Goal: Transaction & Acquisition: Download file/media

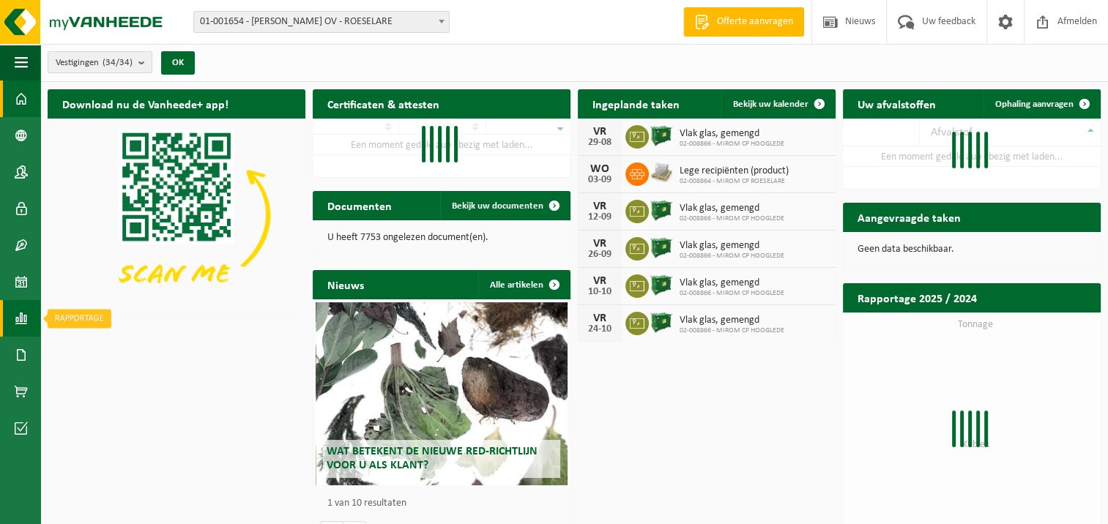
click at [29, 315] on link "Rapportage" at bounding box center [20, 318] width 40 height 37
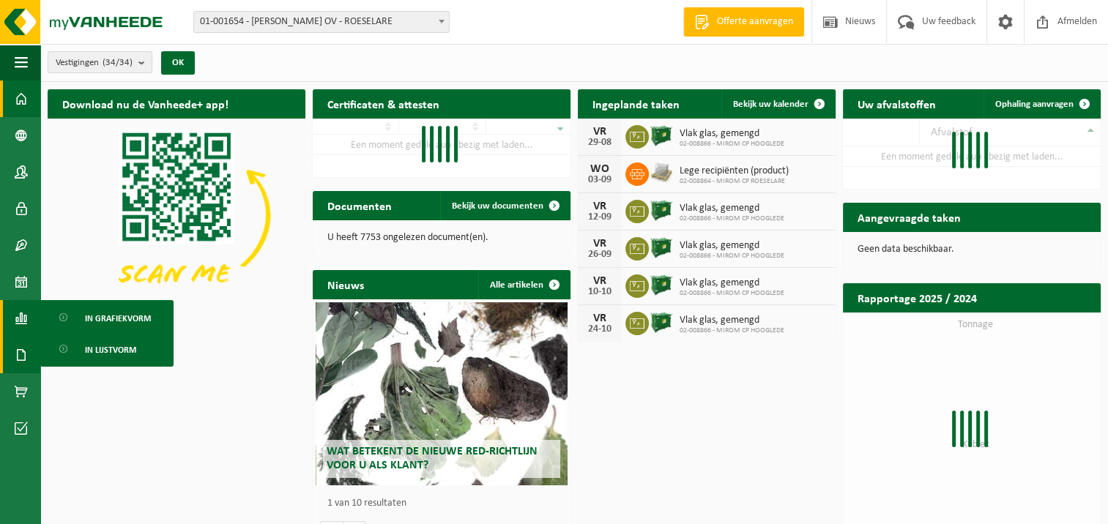
click at [14, 352] on link "Documenten" at bounding box center [20, 355] width 40 height 37
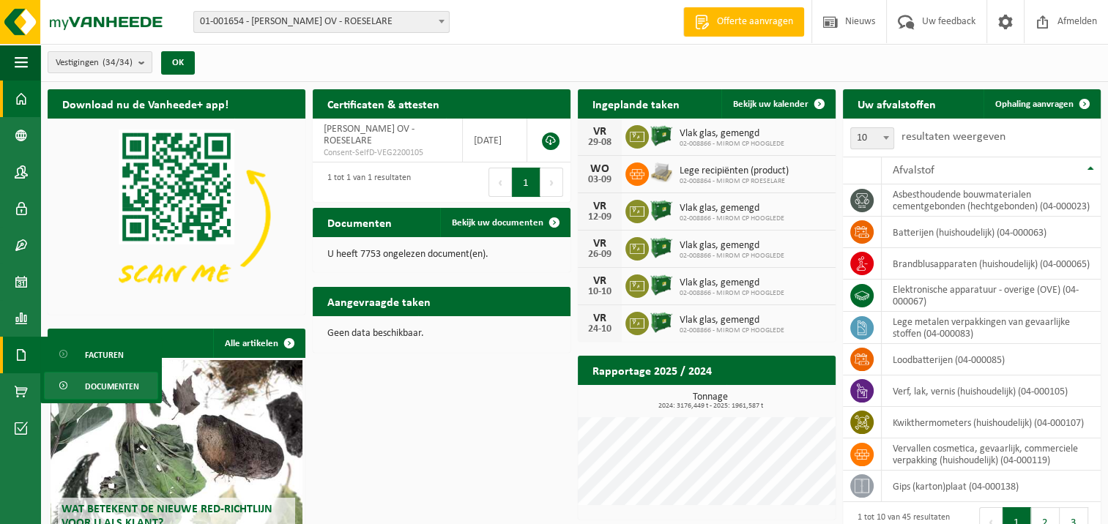
click at [103, 383] on span "Documenten" at bounding box center [112, 387] width 54 height 28
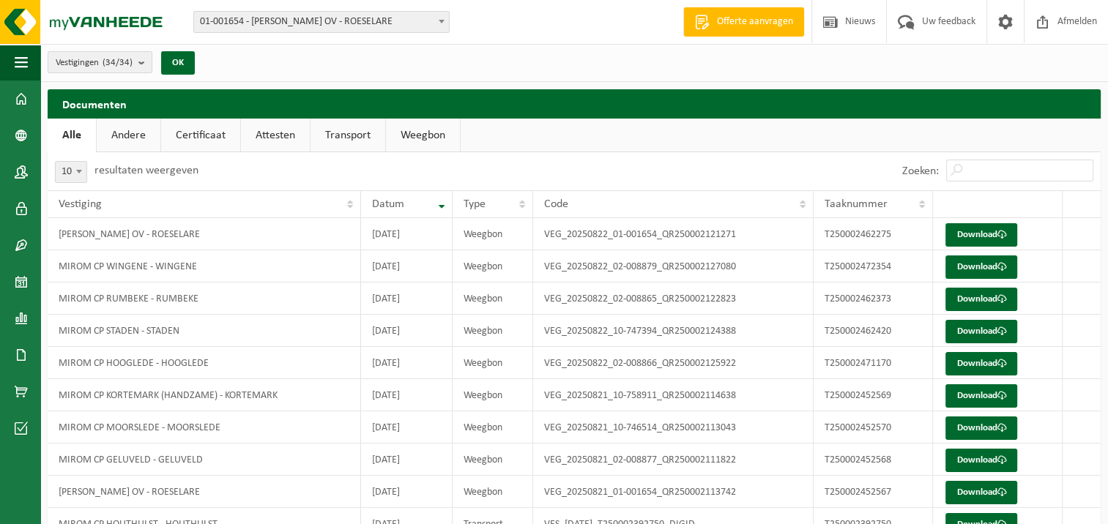
click at [415, 136] on link "Weegbon" at bounding box center [423, 136] width 74 height 34
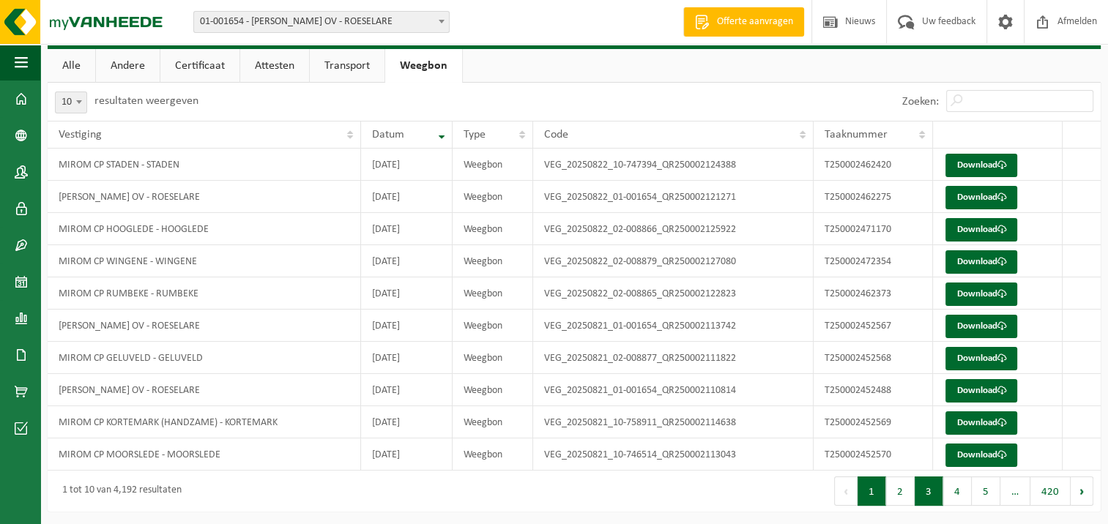
click at [930, 498] on button "3" at bounding box center [929, 491] width 29 height 29
click at [954, 493] on button "4" at bounding box center [957, 491] width 29 height 29
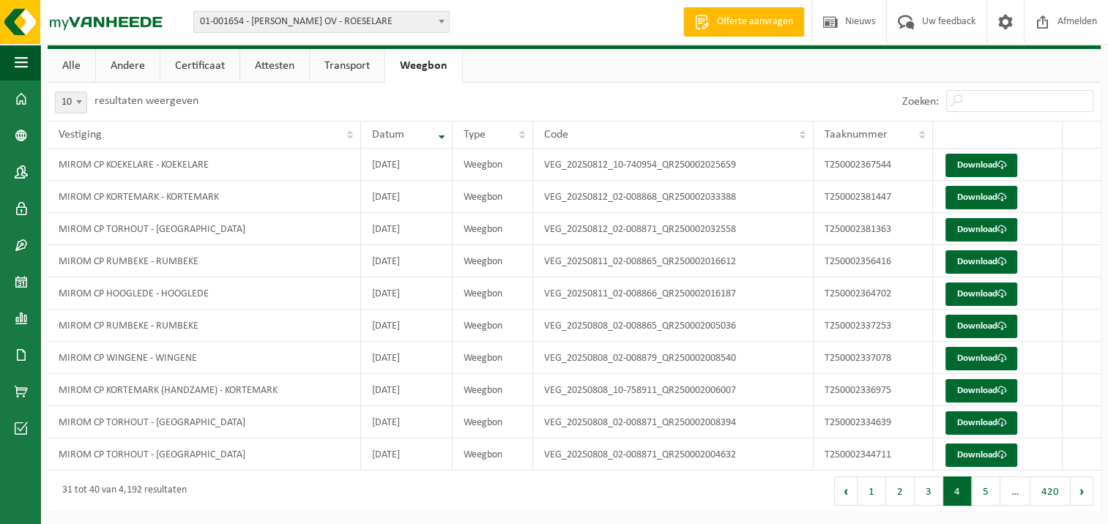
click at [980, 491] on button "5" at bounding box center [986, 491] width 29 height 29
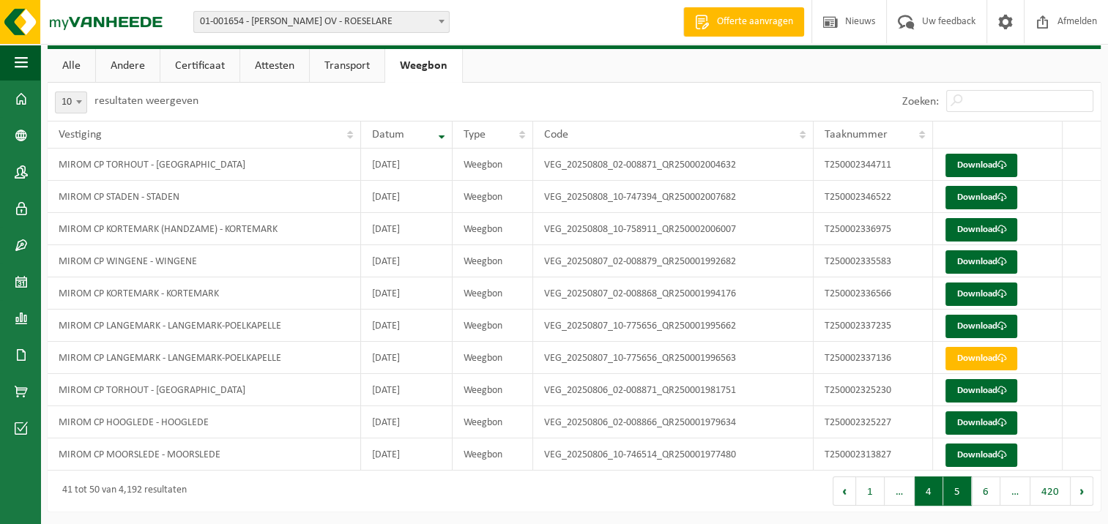
click at [939, 487] on button "4" at bounding box center [929, 491] width 29 height 29
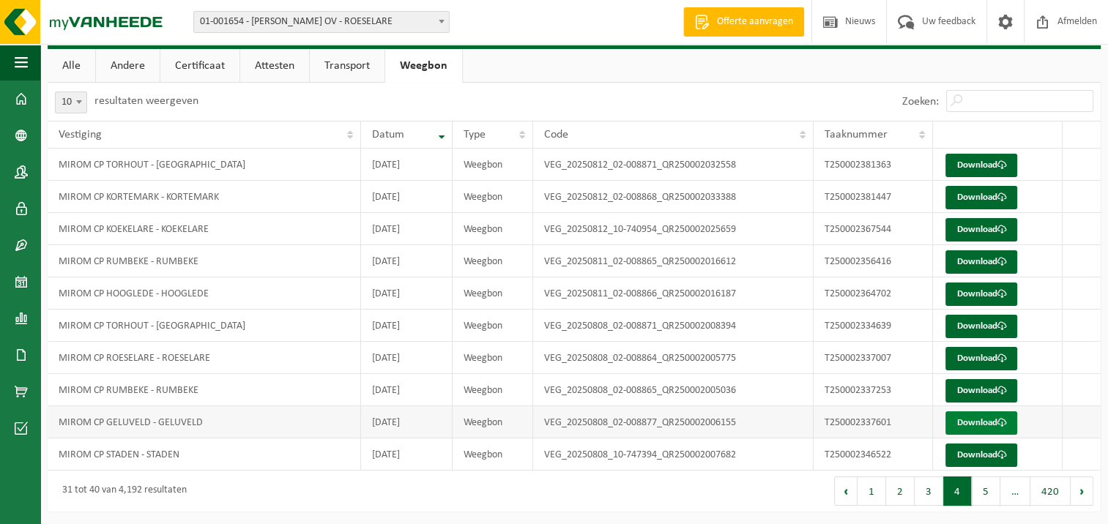
click at [963, 416] on link "Download" at bounding box center [981, 423] width 72 height 23
click at [985, 483] on button "5" at bounding box center [986, 491] width 29 height 29
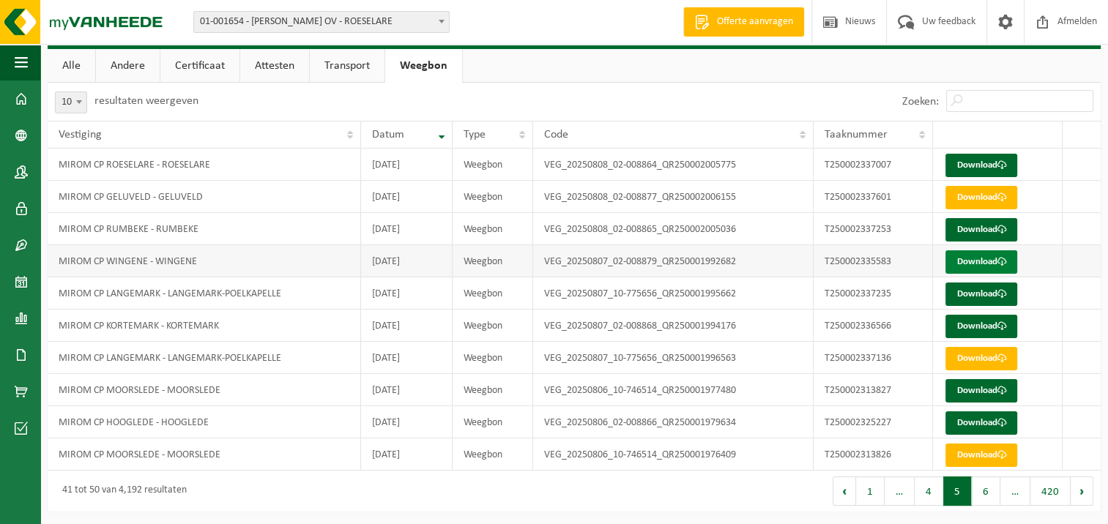
click at [979, 259] on link "Download" at bounding box center [981, 261] width 72 height 23
click at [936, 495] on button "4" at bounding box center [929, 491] width 29 height 29
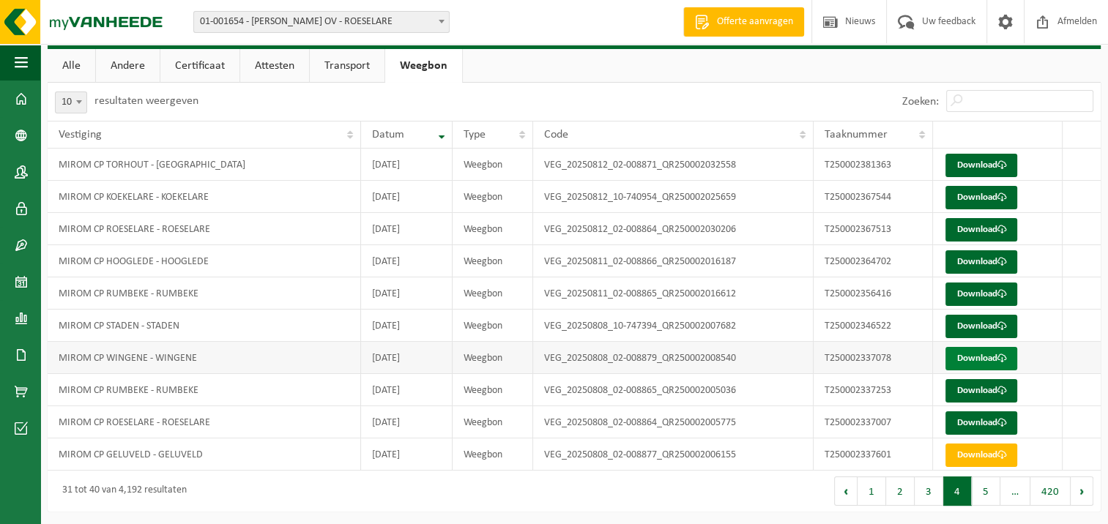
click at [978, 360] on link "Download" at bounding box center [981, 358] width 72 height 23
click at [1008, 316] on link "Download" at bounding box center [981, 326] width 72 height 23
click at [1000, 427] on link "Download" at bounding box center [981, 423] width 72 height 23
click at [988, 490] on button "5" at bounding box center [986, 491] width 29 height 29
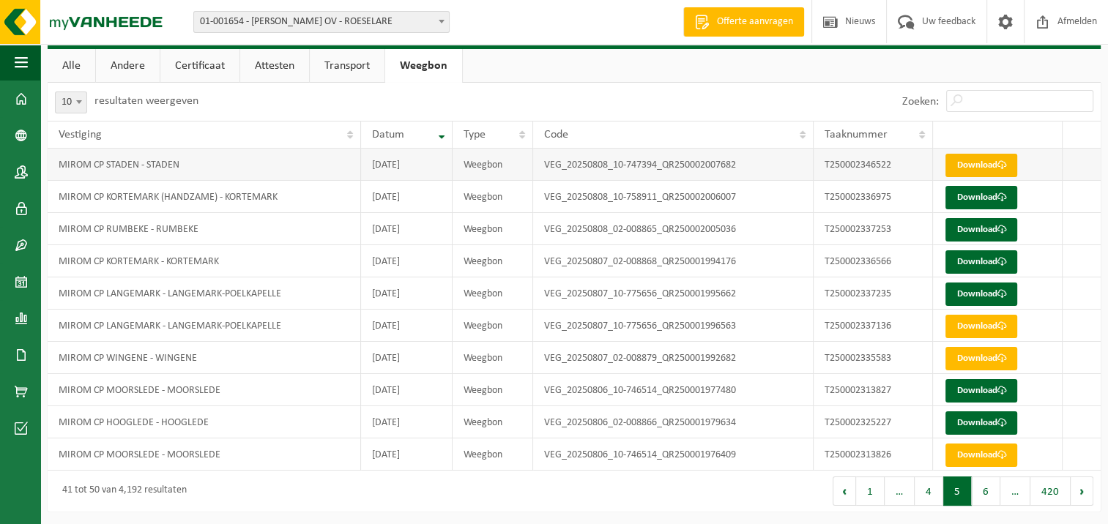
click at [975, 162] on link "Download" at bounding box center [981, 165] width 72 height 23
click at [983, 196] on link "Download" at bounding box center [981, 197] width 72 height 23
click at [935, 492] on button "4" at bounding box center [929, 491] width 29 height 29
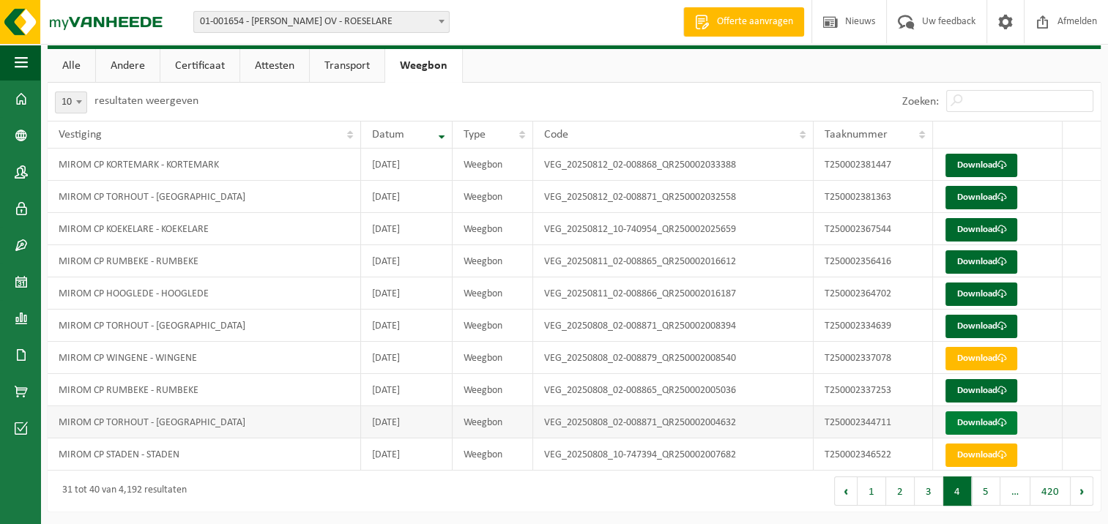
click at [1004, 422] on span at bounding box center [1002, 423] width 10 height 10
click at [995, 332] on link "Download" at bounding box center [981, 326] width 72 height 23
click at [935, 501] on button "3" at bounding box center [929, 491] width 29 height 29
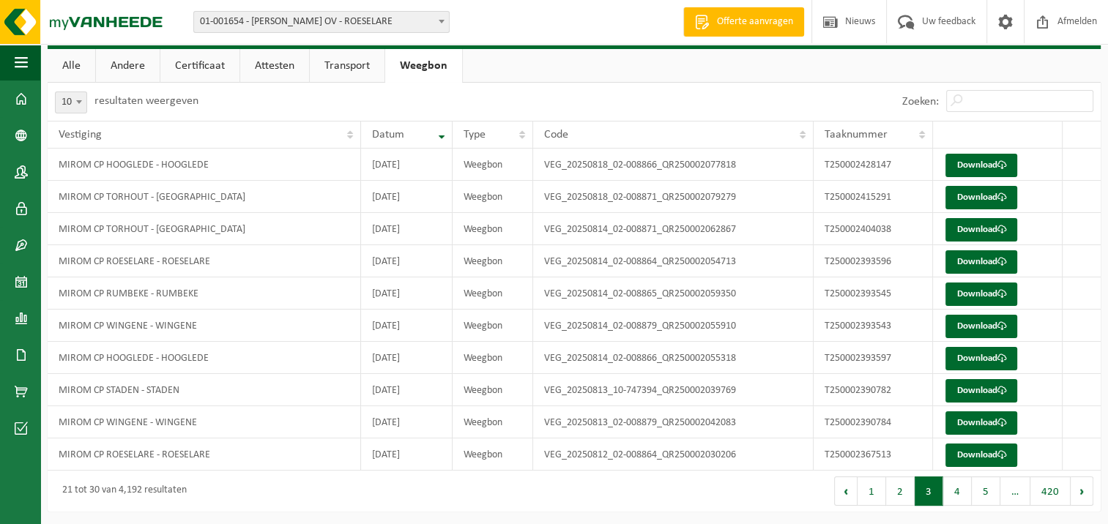
click at [956, 494] on button "4" at bounding box center [957, 491] width 29 height 29
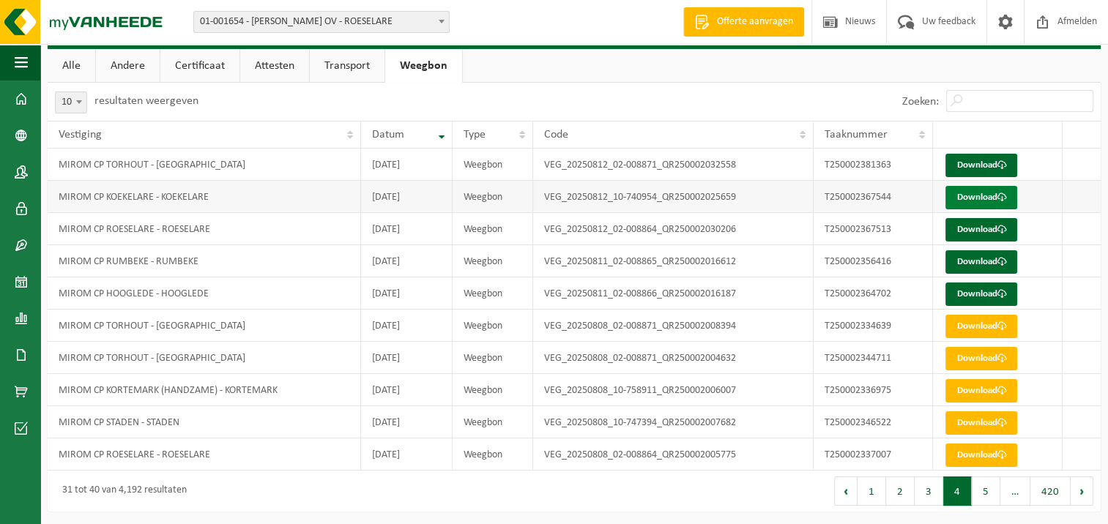
click at [993, 196] on link "Download" at bounding box center [981, 197] width 72 height 23
click at [934, 502] on button "3" at bounding box center [929, 491] width 29 height 29
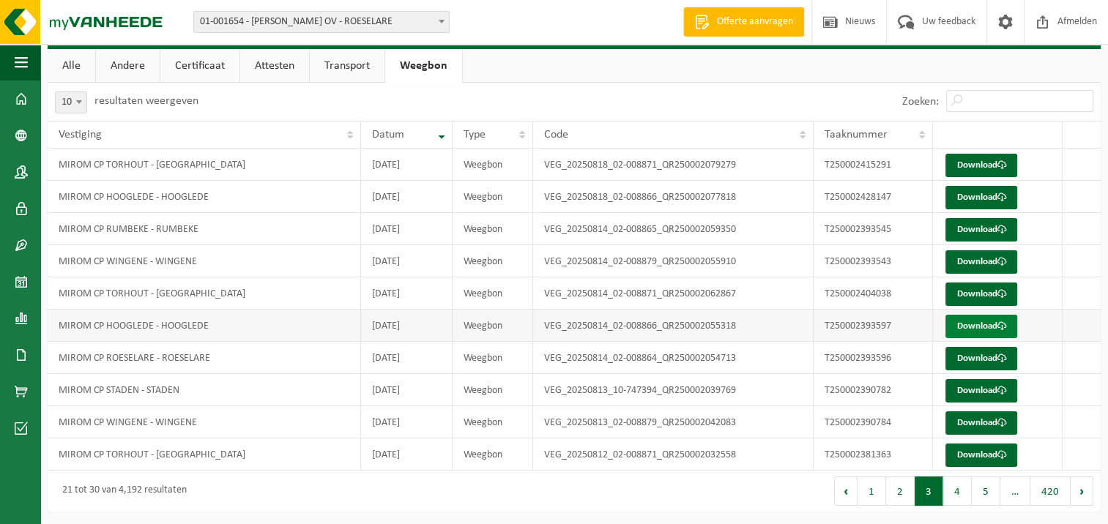
click at [987, 328] on link "Download" at bounding box center [981, 326] width 72 height 23
click at [976, 259] on link "Download" at bounding box center [981, 261] width 72 height 23
click at [964, 227] on link "Download" at bounding box center [981, 229] width 72 height 23
click at [989, 492] on button "5" at bounding box center [986, 491] width 29 height 29
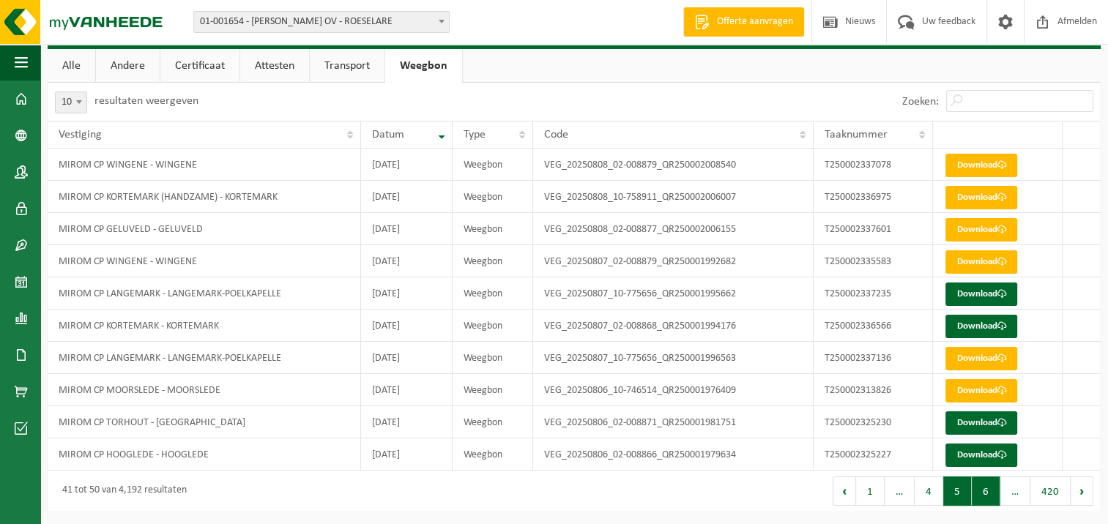
click at [989, 492] on button "6" at bounding box center [986, 491] width 29 height 29
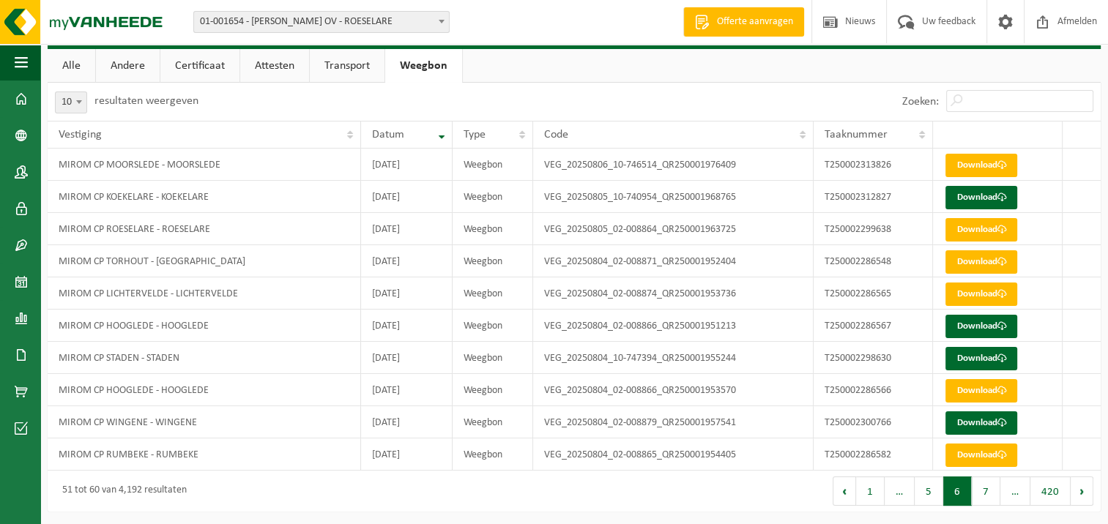
click at [989, 492] on button "7" at bounding box center [986, 491] width 29 height 29
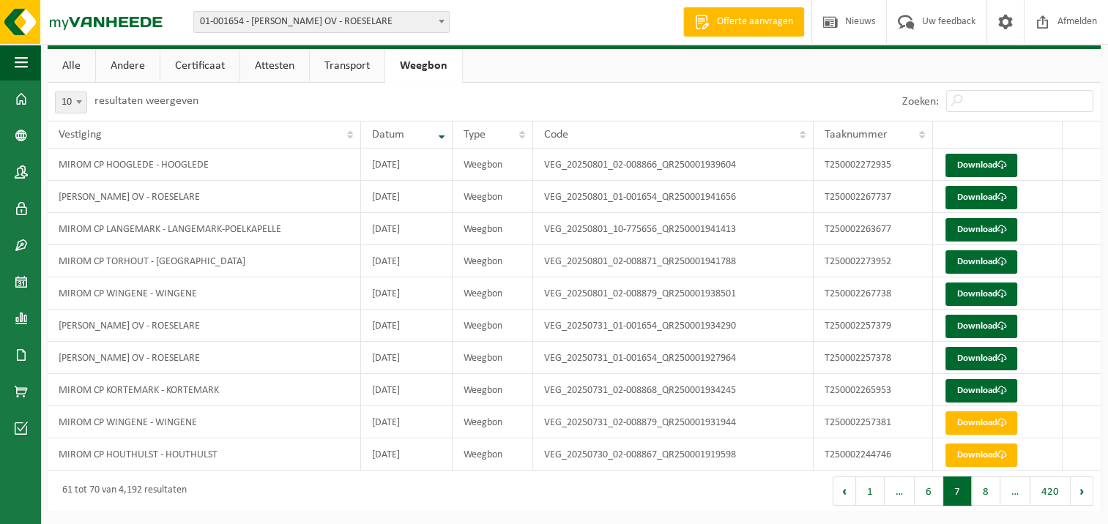
click at [989, 492] on button "8" at bounding box center [986, 491] width 29 height 29
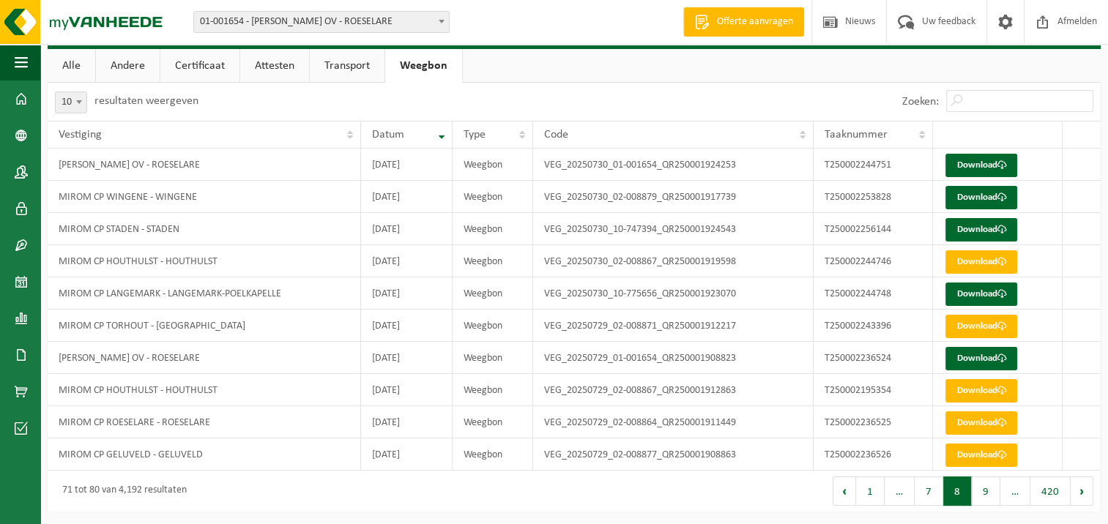
click at [989, 493] on button "9" at bounding box center [986, 491] width 29 height 29
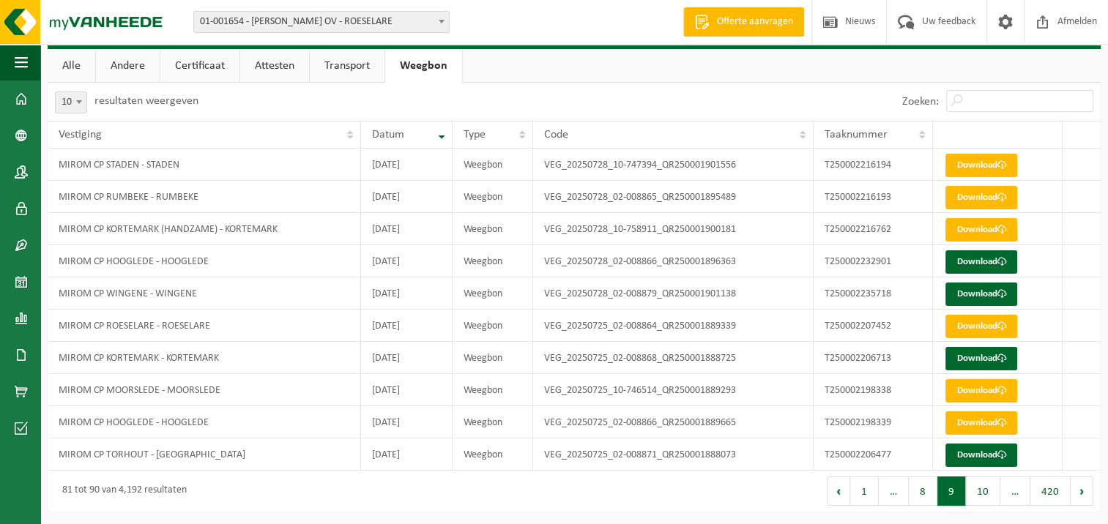
click at [989, 494] on button "10" at bounding box center [983, 491] width 34 height 29
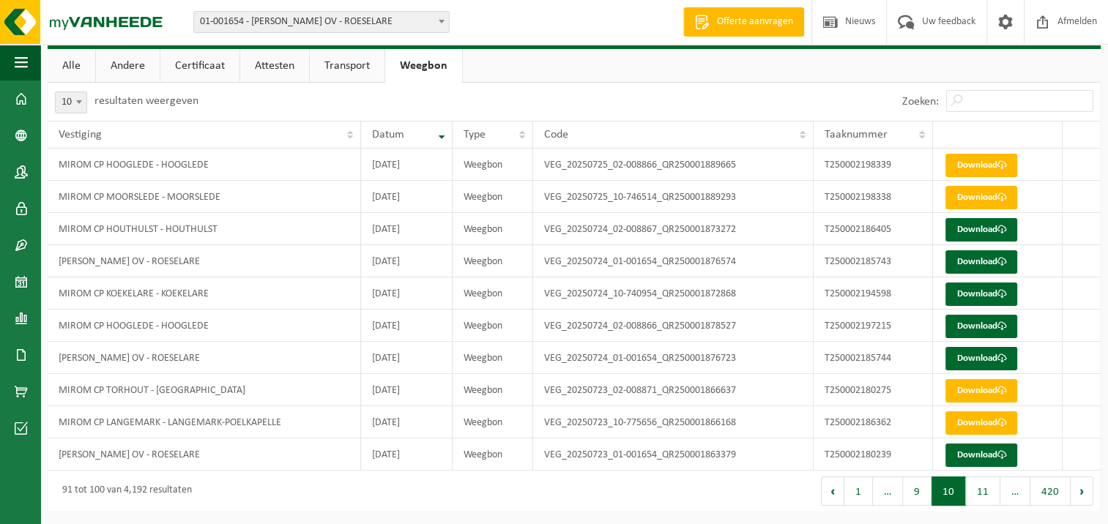
click at [989, 494] on button "11" at bounding box center [983, 491] width 34 height 29
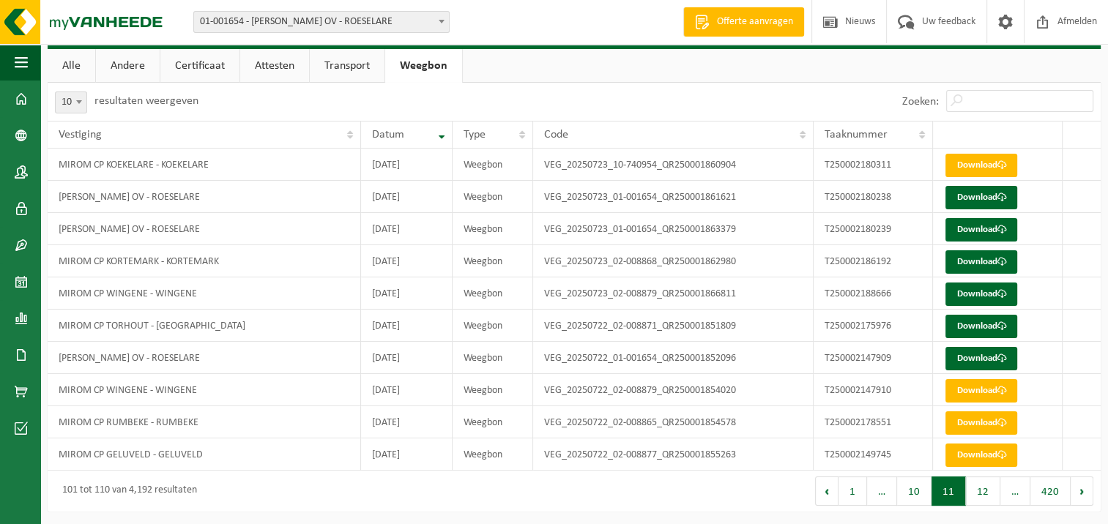
click at [989, 494] on button "12" at bounding box center [983, 491] width 34 height 29
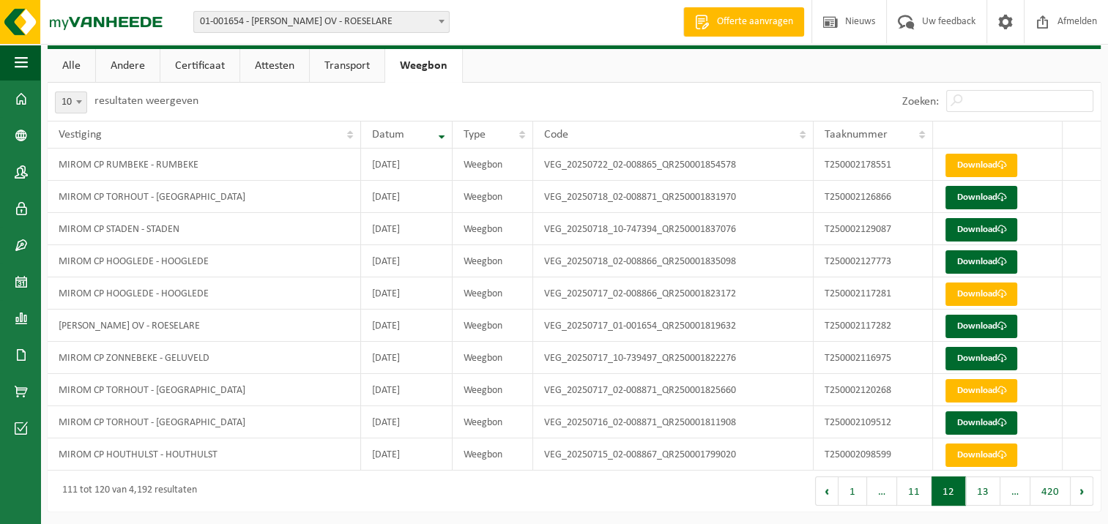
click at [989, 494] on button "13" at bounding box center [983, 491] width 34 height 29
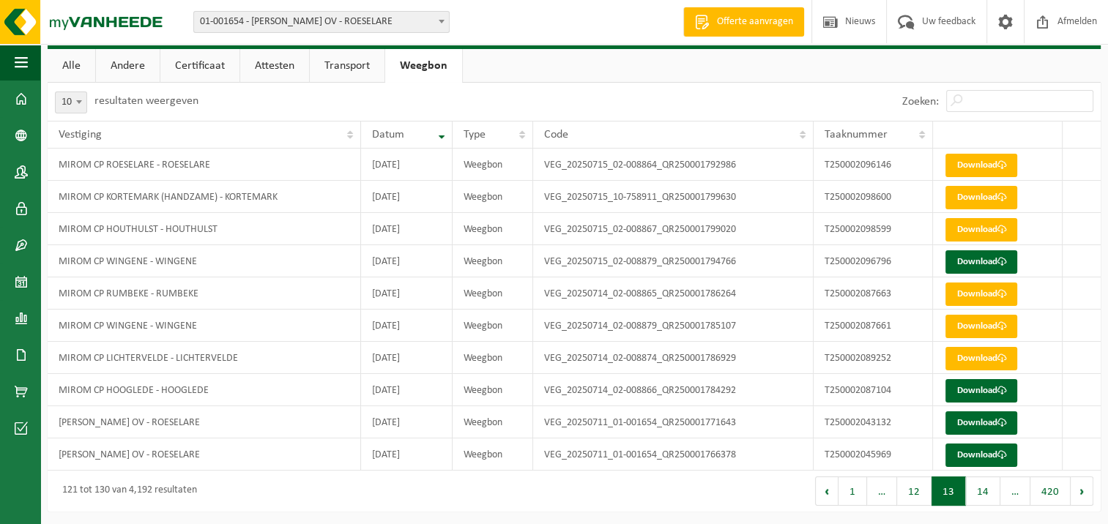
click at [989, 494] on button "14" at bounding box center [983, 491] width 34 height 29
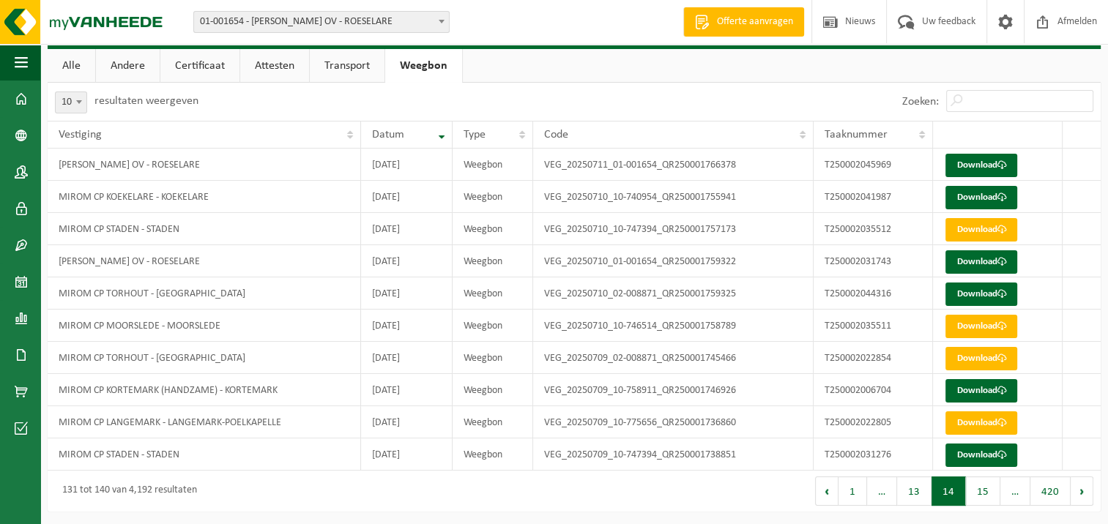
click at [989, 494] on button "15" at bounding box center [983, 491] width 34 height 29
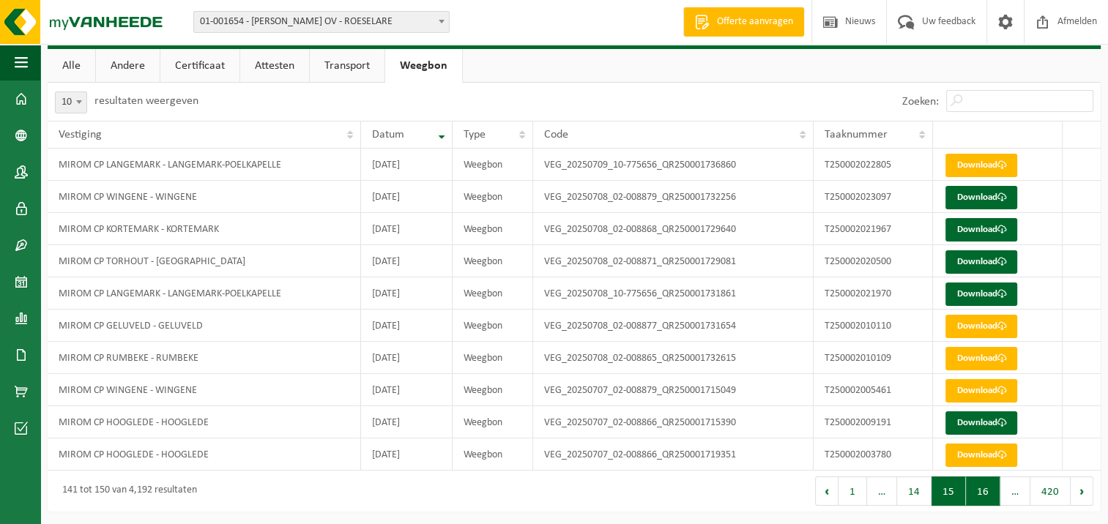
click at [989, 495] on button "16" at bounding box center [983, 491] width 34 height 29
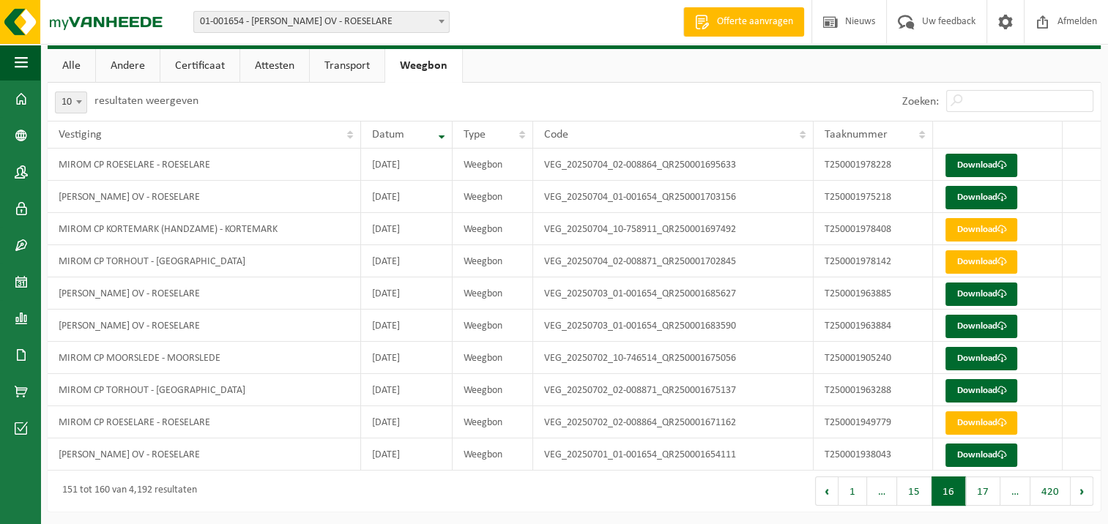
click at [989, 494] on button "17" at bounding box center [983, 491] width 34 height 29
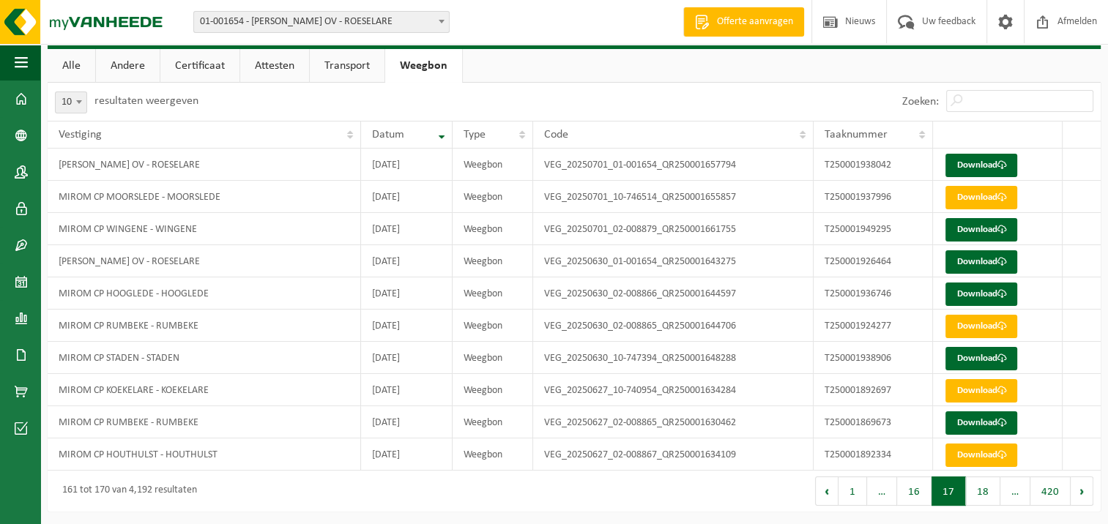
click at [989, 495] on button "18" at bounding box center [983, 491] width 34 height 29
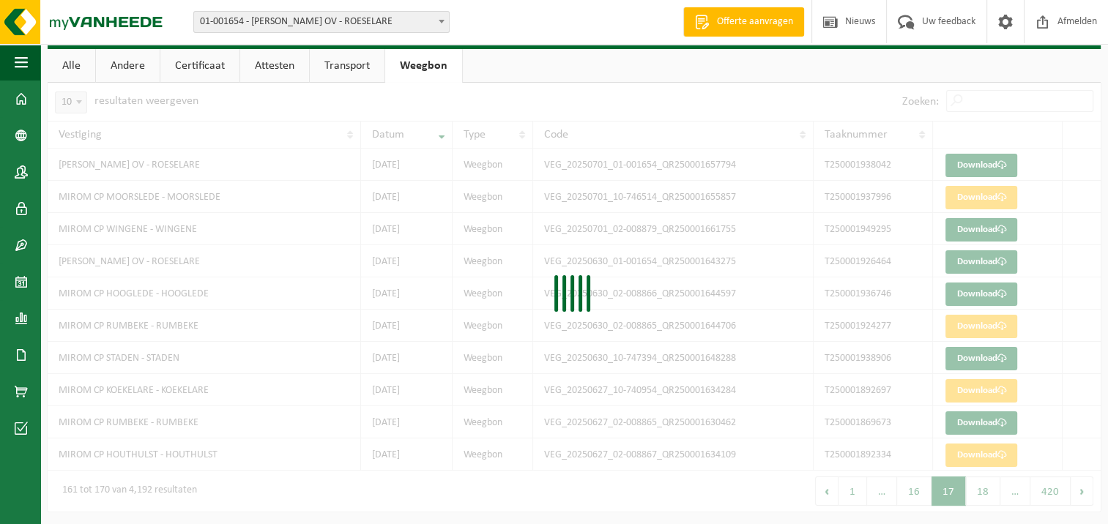
click at [989, 495] on div at bounding box center [574, 297] width 1053 height 429
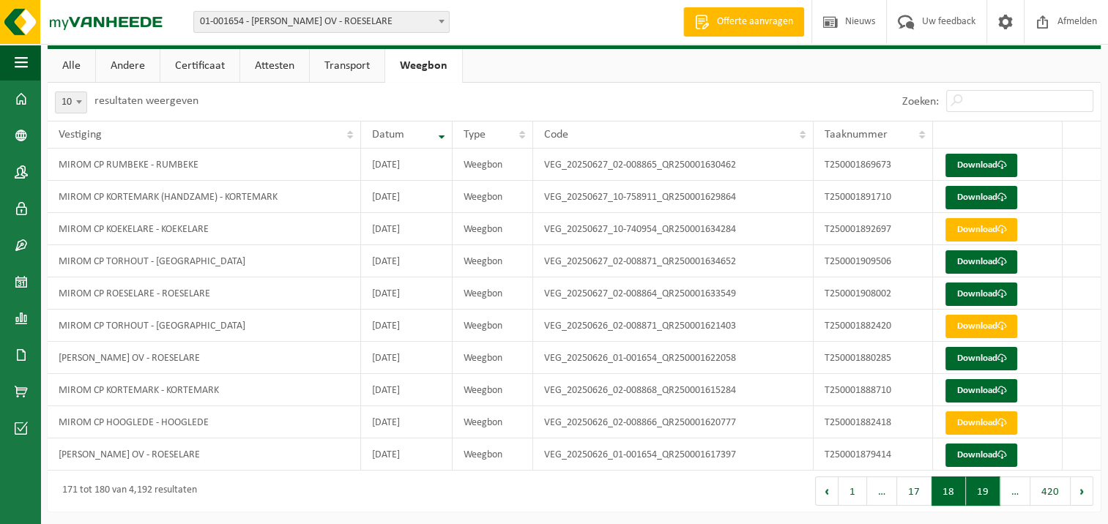
click at [989, 494] on button "19" at bounding box center [983, 491] width 34 height 29
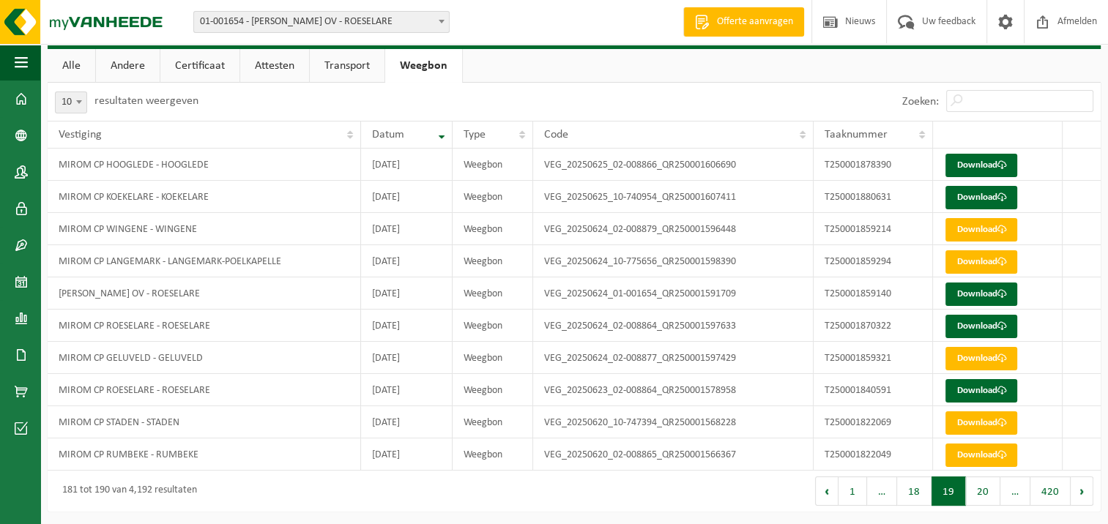
click at [989, 495] on button "20" at bounding box center [983, 491] width 34 height 29
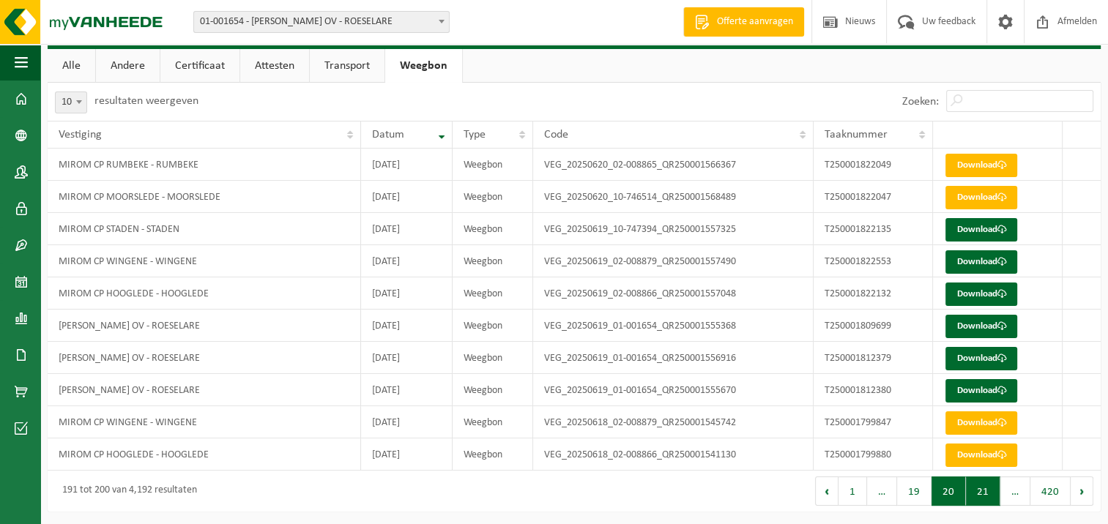
click at [989, 494] on button "21" at bounding box center [983, 491] width 34 height 29
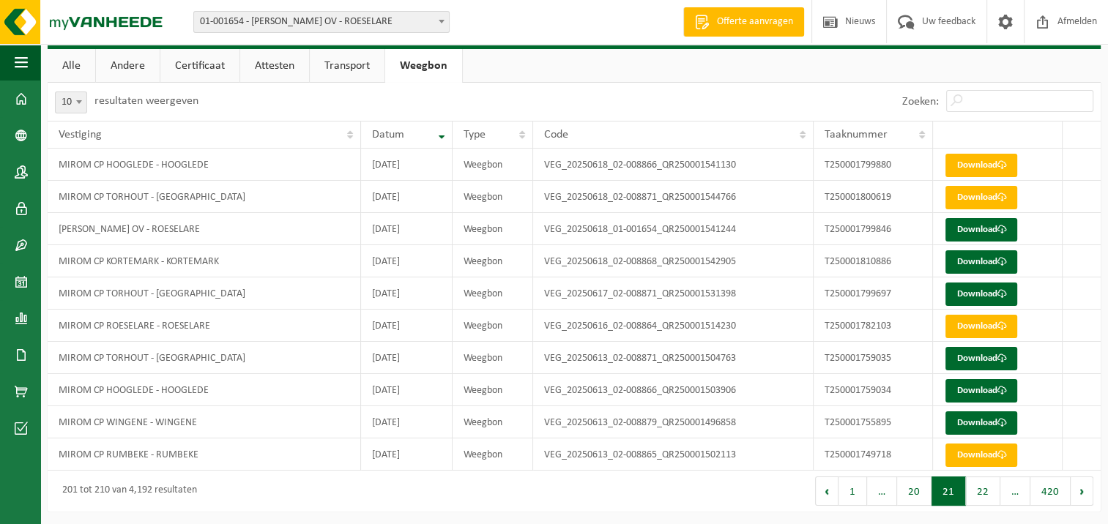
click at [989, 493] on button "22" at bounding box center [983, 491] width 34 height 29
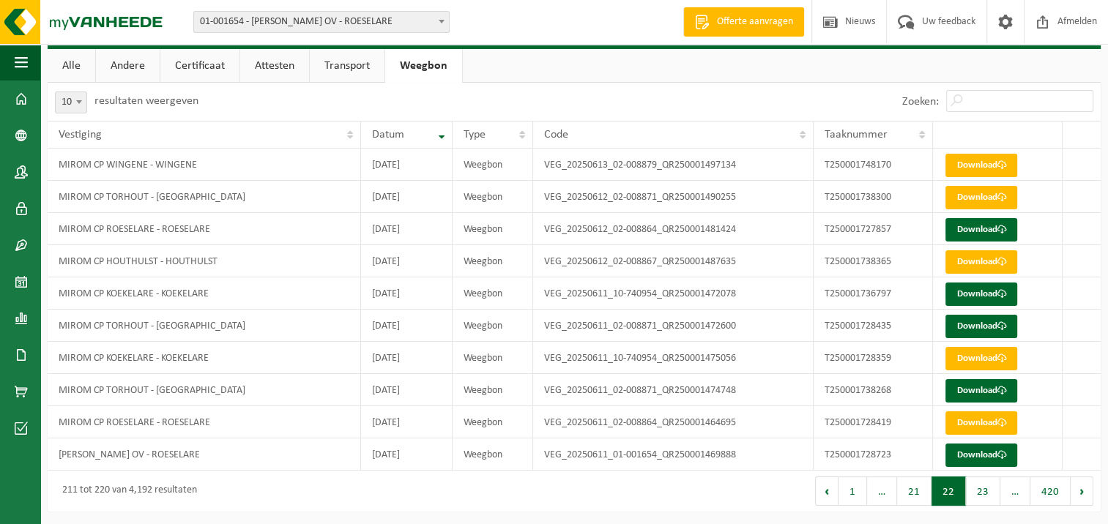
click at [989, 492] on button "23" at bounding box center [983, 491] width 34 height 29
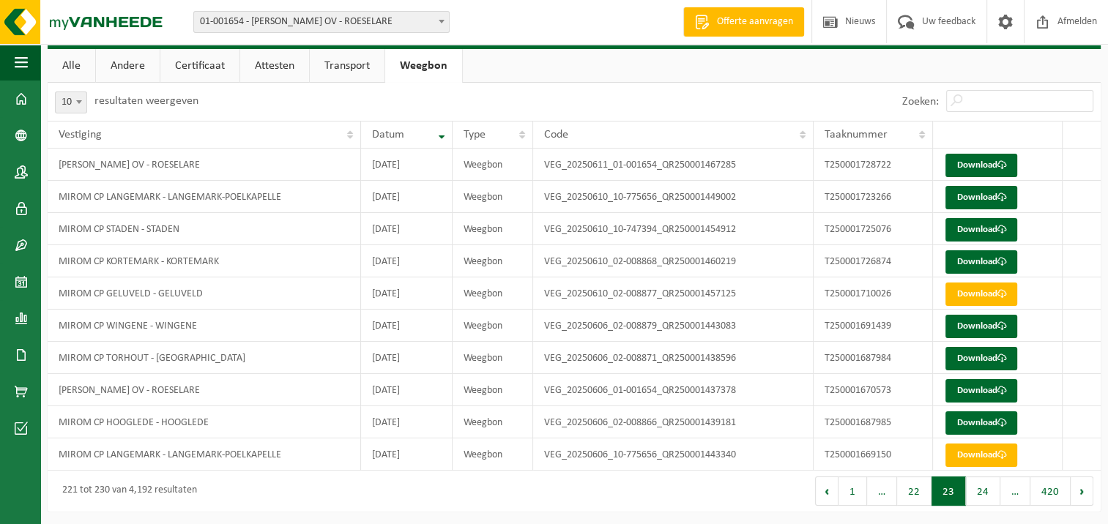
click at [989, 493] on button "24" at bounding box center [983, 491] width 34 height 29
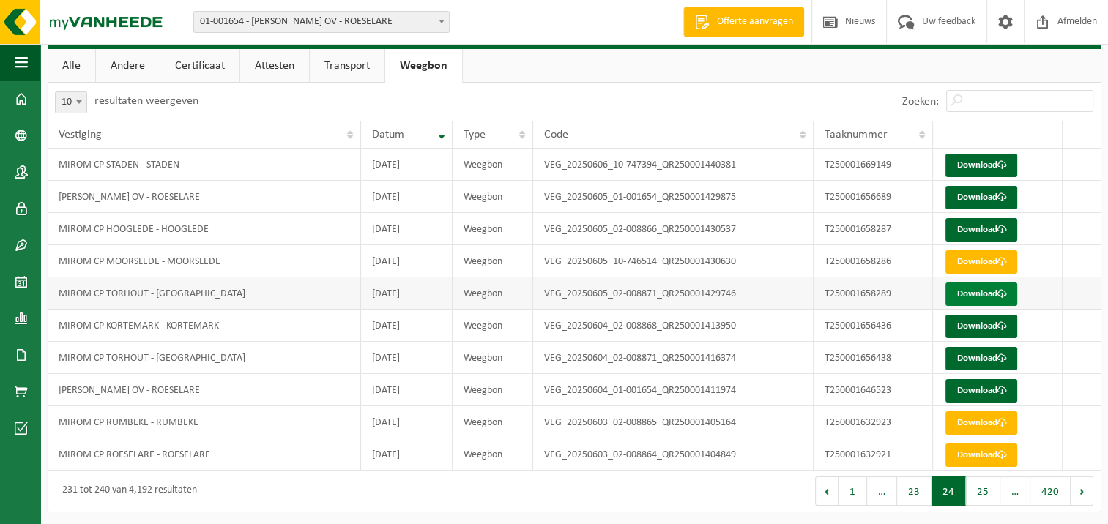
click at [968, 296] on link "Download" at bounding box center [981, 294] width 72 height 23
click at [997, 228] on link "Download" at bounding box center [981, 229] width 72 height 23
click at [978, 489] on button "25" at bounding box center [983, 491] width 34 height 29
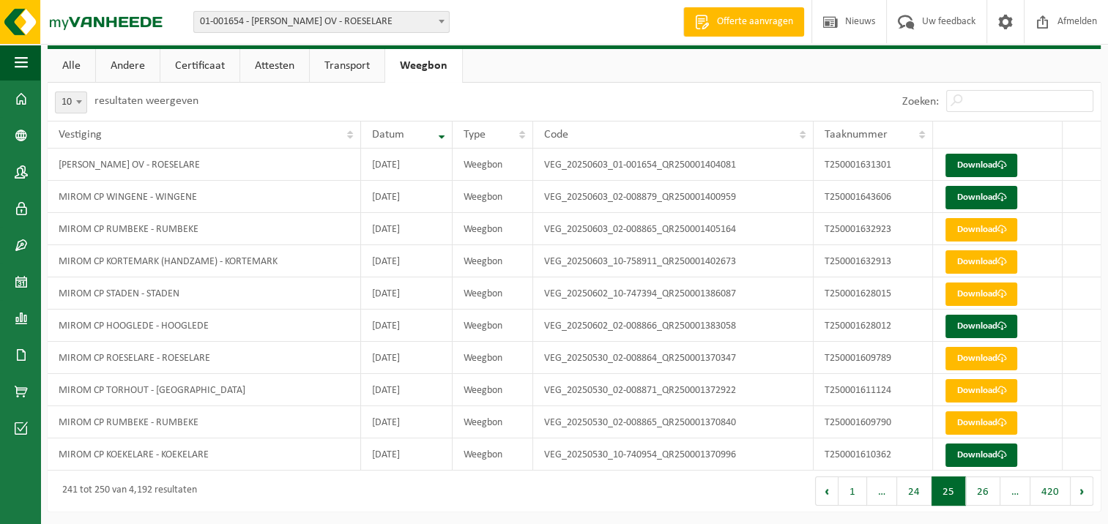
click at [982, 493] on button "26" at bounding box center [983, 491] width 34 height 29
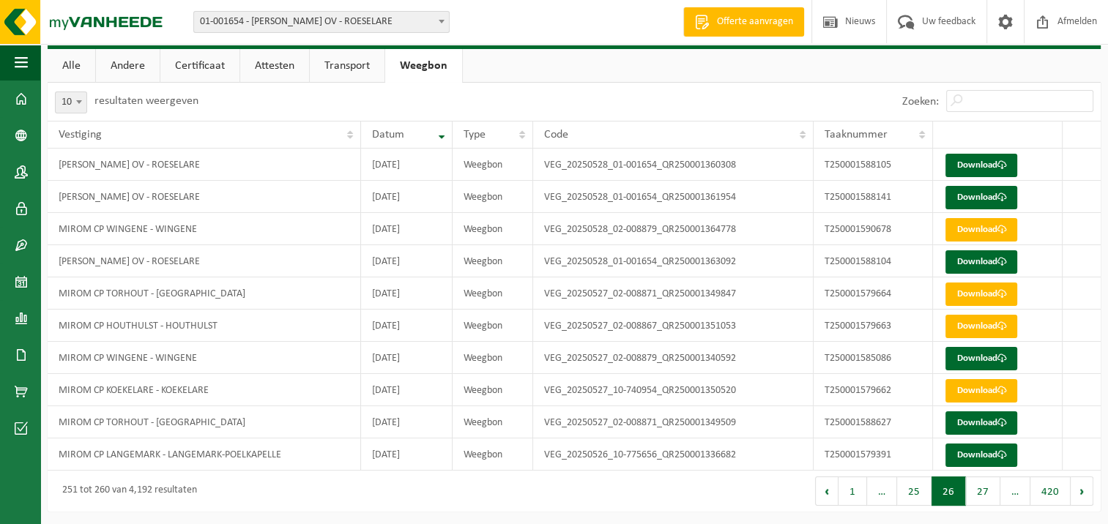
click at [928, 498] on button "25" at bounding box center [914, 491] width 34 height 29
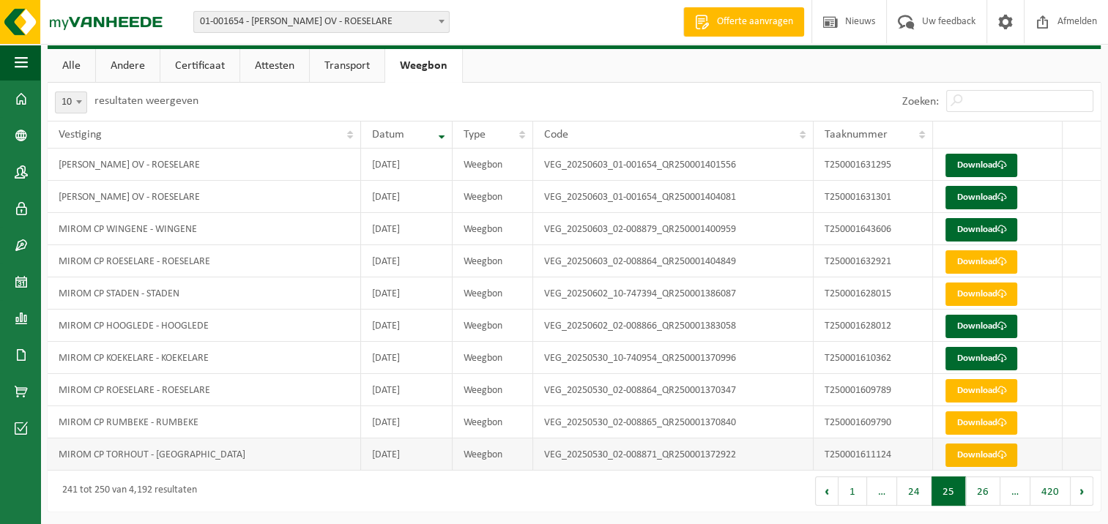
click at [985, 451] on link "Download" at bounding box center [981, 455] width 72 height 23
click at [966, 288] on link "Download" at bounding box center [981, 294] width 72 height 23
click at [981, 486] on button "26" at bounding box center [983, 491] width 34 height 29
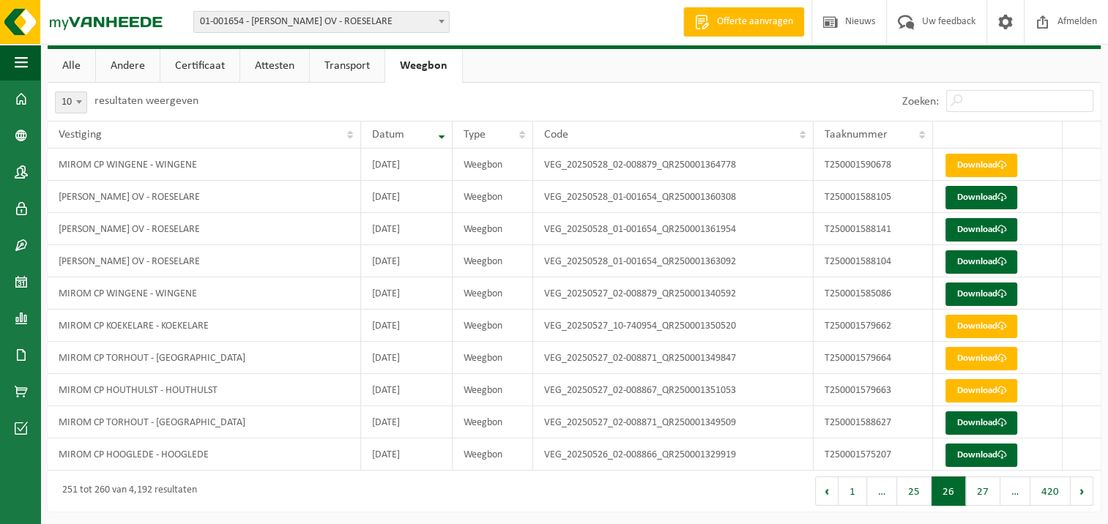
click at [916, 495] on button "25" at bounding box center [914, 491] width 34 height 29
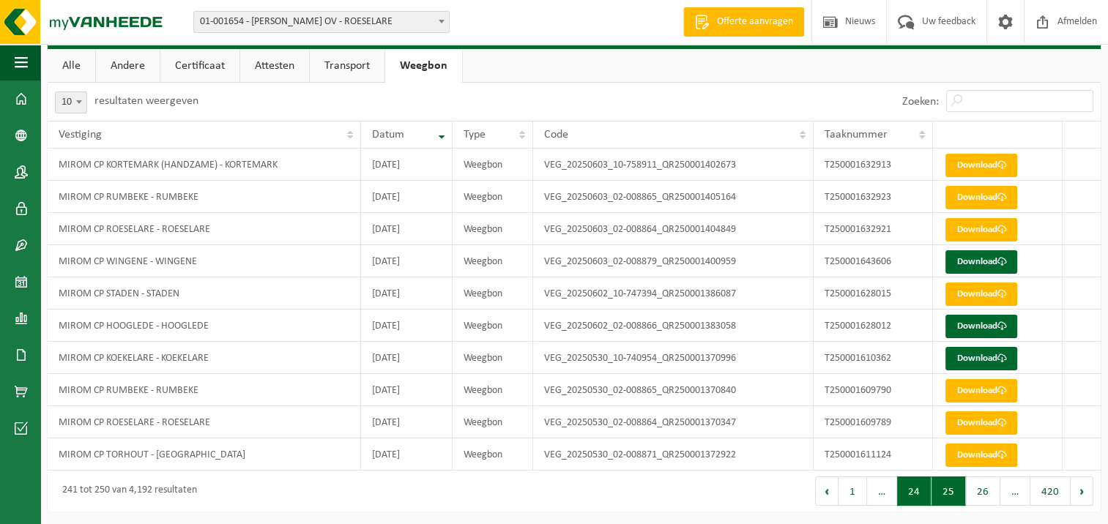
click at [921, 494] on button "24" at bounding box center [914, 491] width 34 height 29
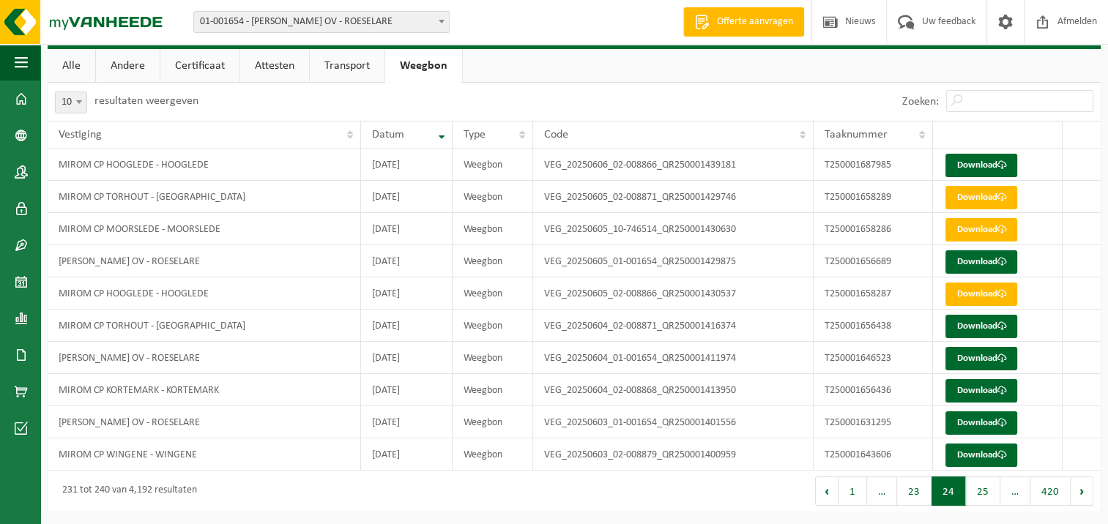
click at [948, 488] on button "24" at bounding box center [949, 491] width 34 height 29
click at [981, 491] on button "25" at bounding box center [983, 491] width 34 height 29
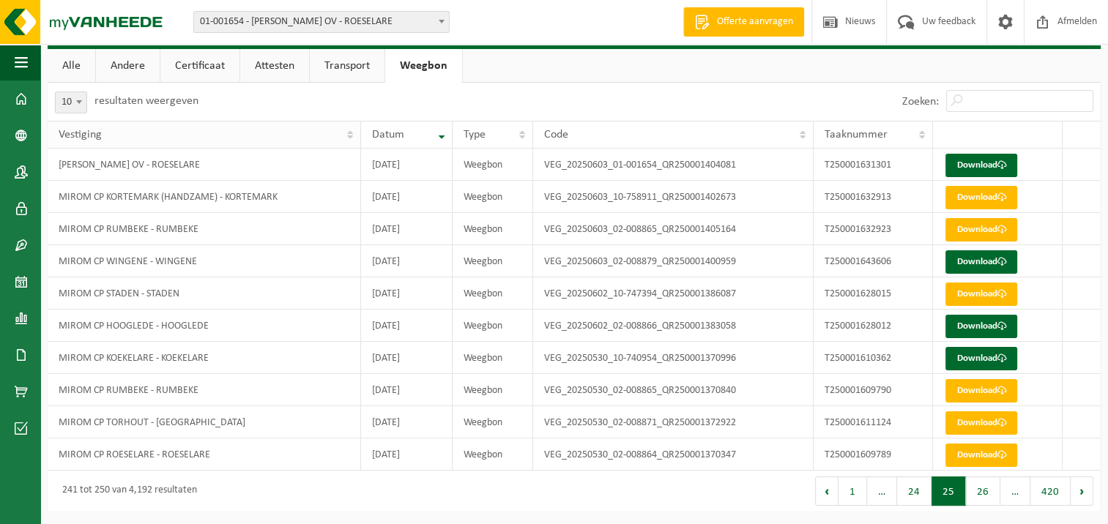
scroll to position [0, 0]
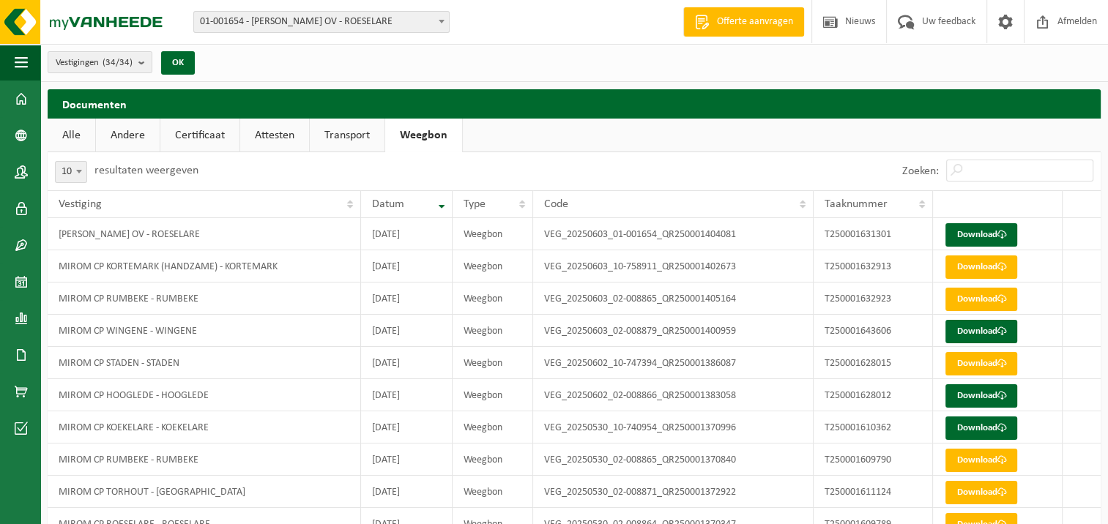
click at [262, 18] on span "01-001654 - [PERSON_NAME] OV - ROESELARE" at bounding box center [321, 22] width 255 height 21
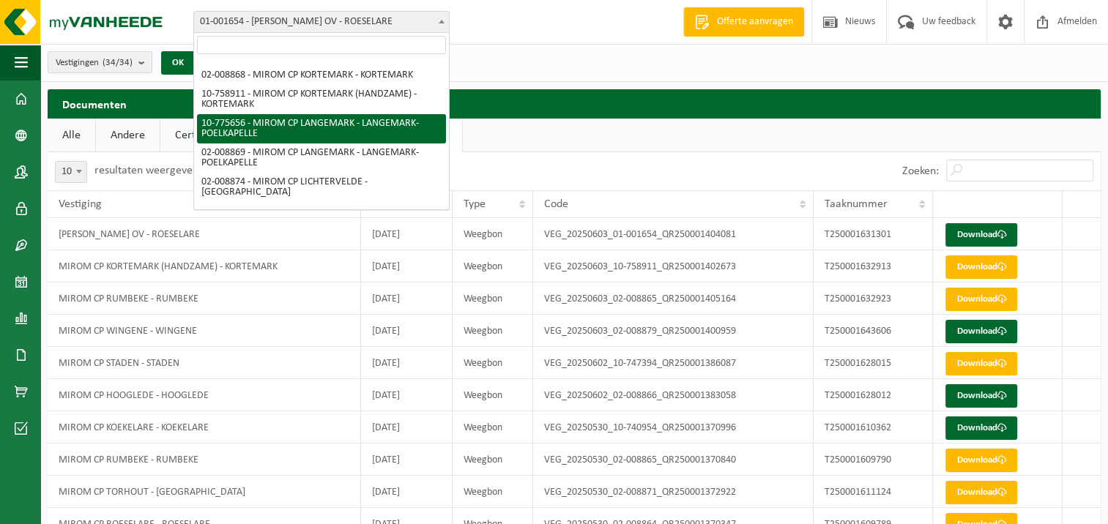
scroll to position [293, 0]
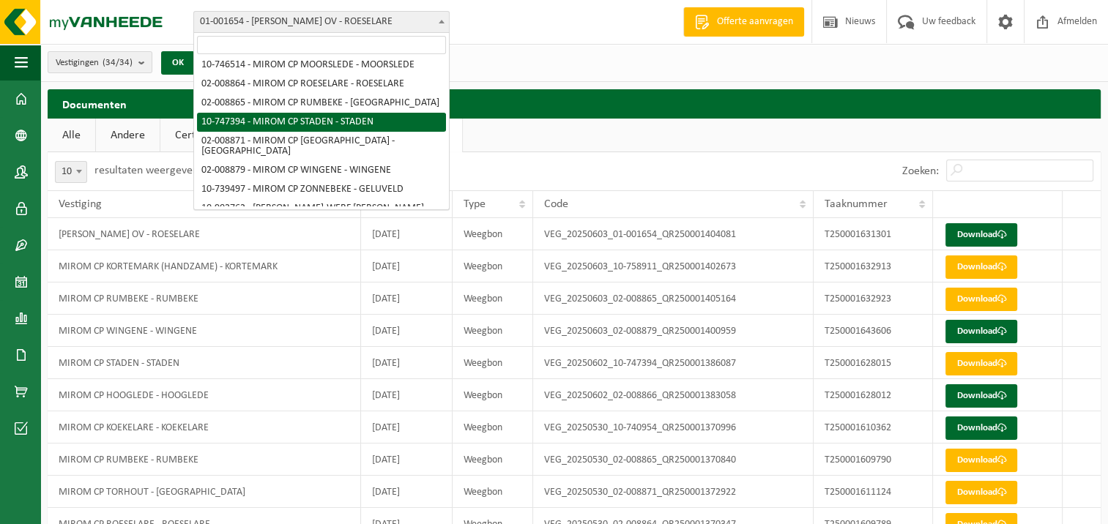
select select "5868"
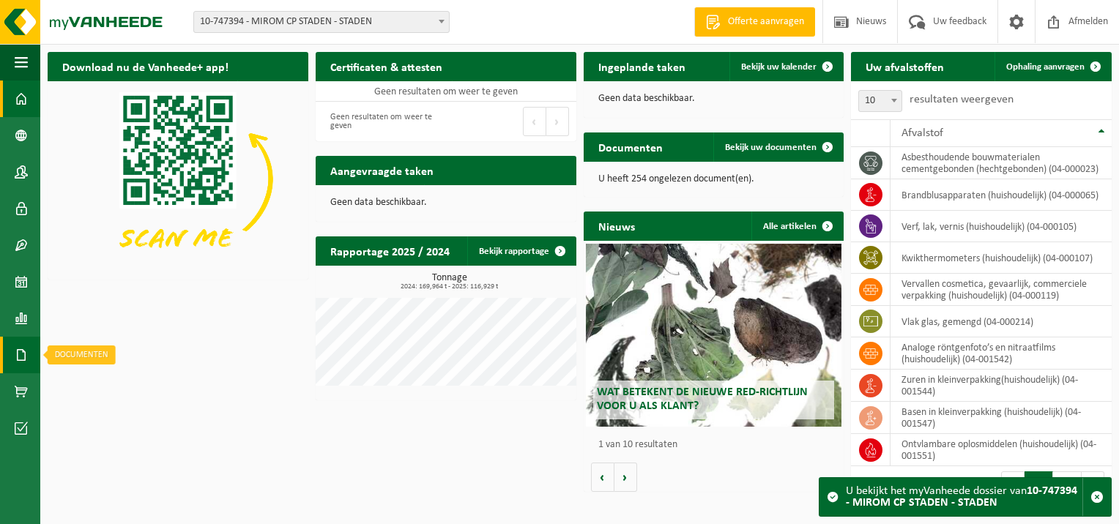
click at [17, 351] on span at bounding box center [21, 355] width 13 height 37
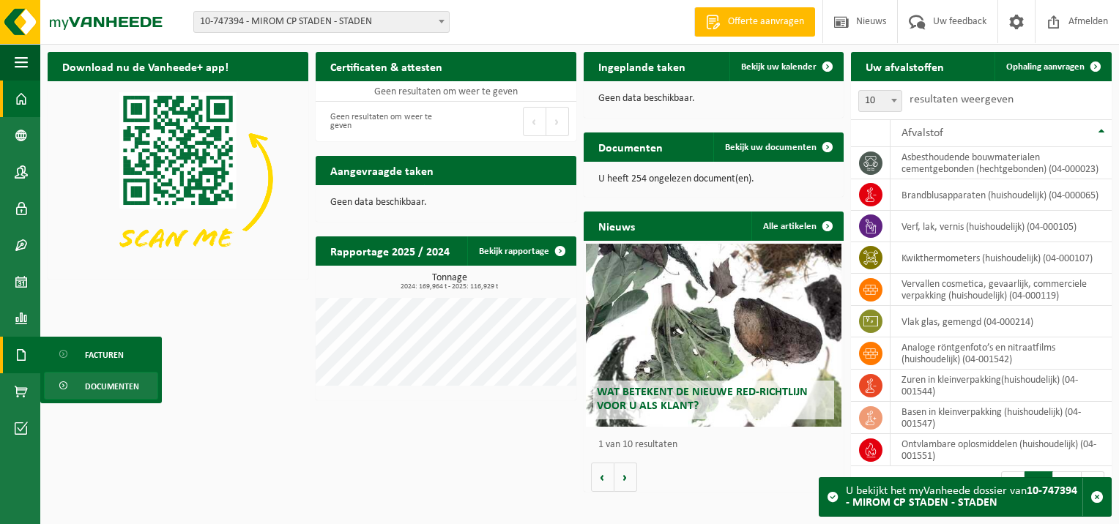
click at [95, 382] on span "Documenten" at bounding box center [112, 387] width 54 height 28
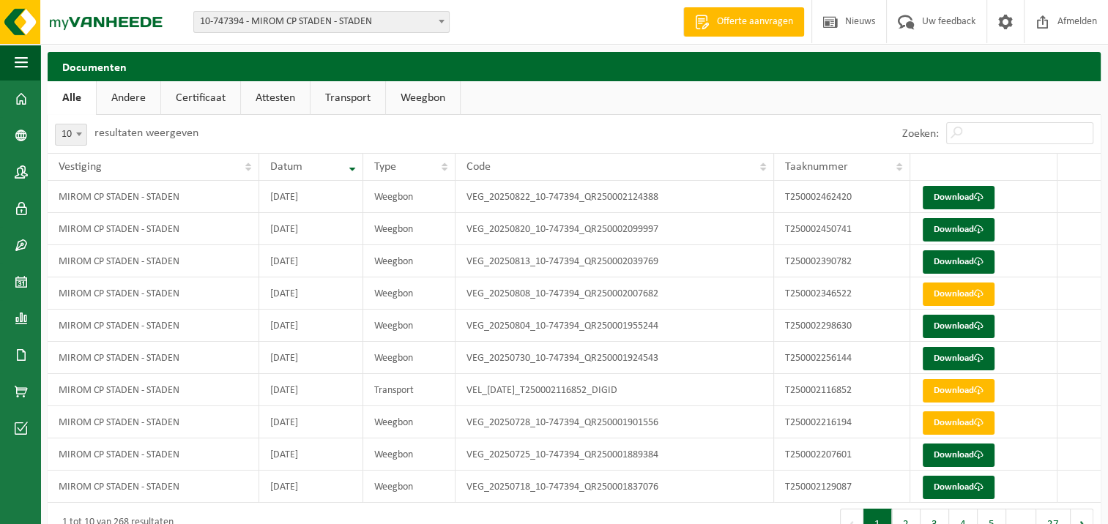
scroll to position [32, 0]
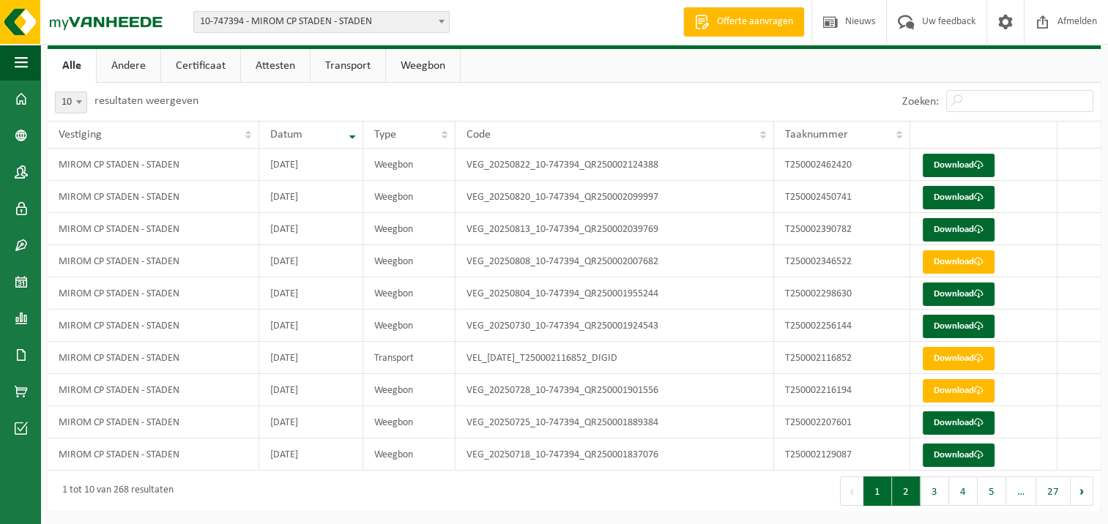
click at [915, 491] on button "2" at bounding box center [906, 491] width 29 height 29
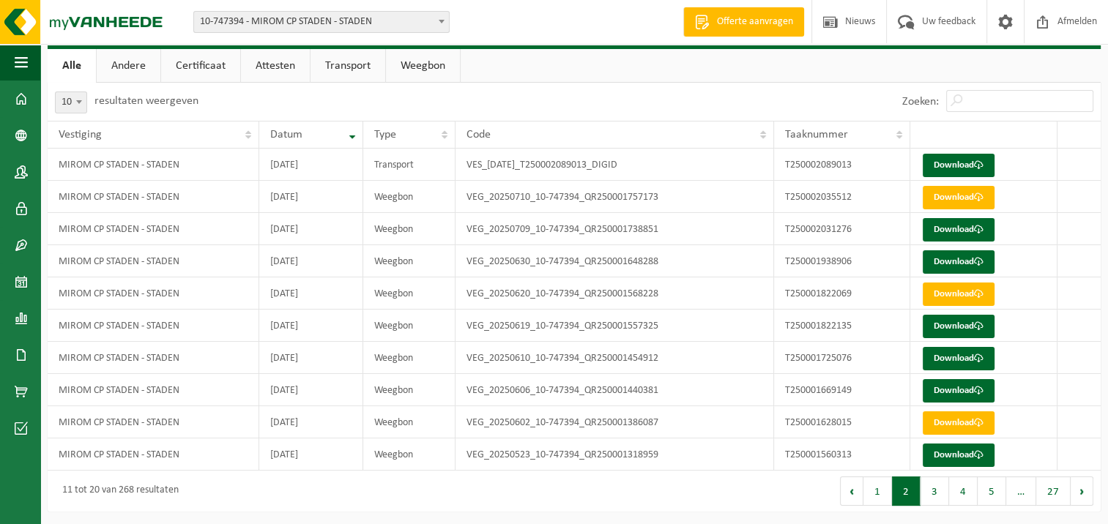
click at [931, 493] on button "3" at bounding box center [935, 491] width 29 height 29
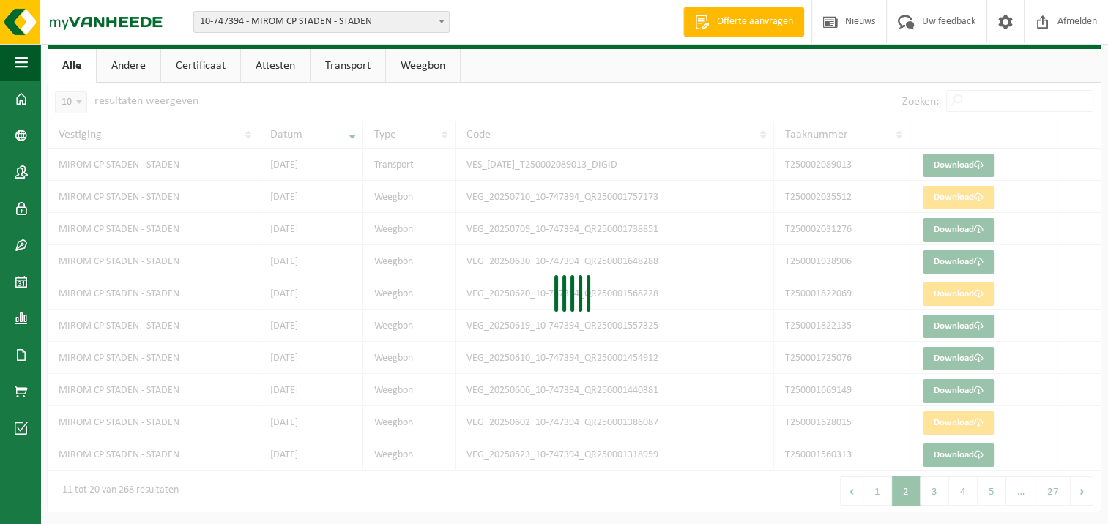
click at [970, 488] on div "10 25 50 100 10 resultaten weergeven Zoeken: Vestiging Datum Type Code Taaknumm…" at bounding box center [574, 297] width 1053 height 429
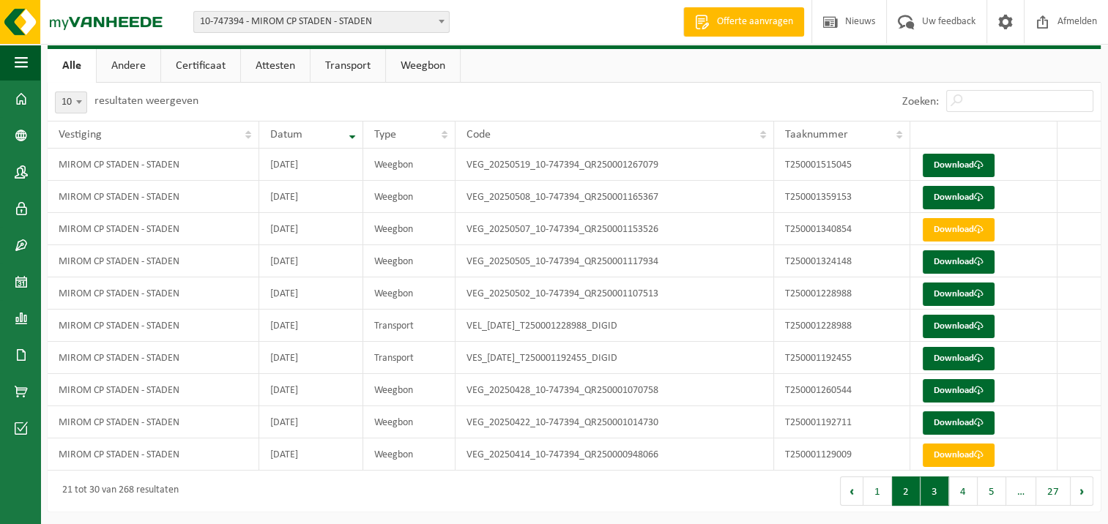
click at [914, 495] on button "2" at bounding box center [906, 491] width 29 height 29
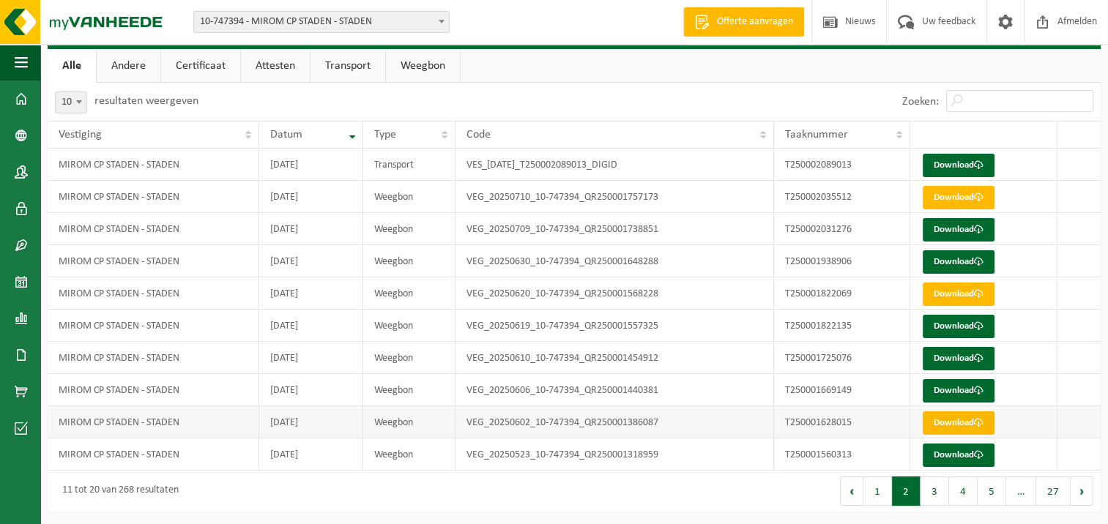
click at [970, 420] on link "Download" at bounding box center [959, 423] width 72 height 23
click at [935, 386] on link "Download" at bounding box center [959, 390] width 72 height 23
click at [366, 457] on td "Weegbon" at bounding box center [409, 455] width 92 height 32
click at [973, 453] on link "Download" at bounding box center [959, 455] width 72 height 23
click at [940, 490] on button "3" at bounding box center [935, 491] width 29 height 29
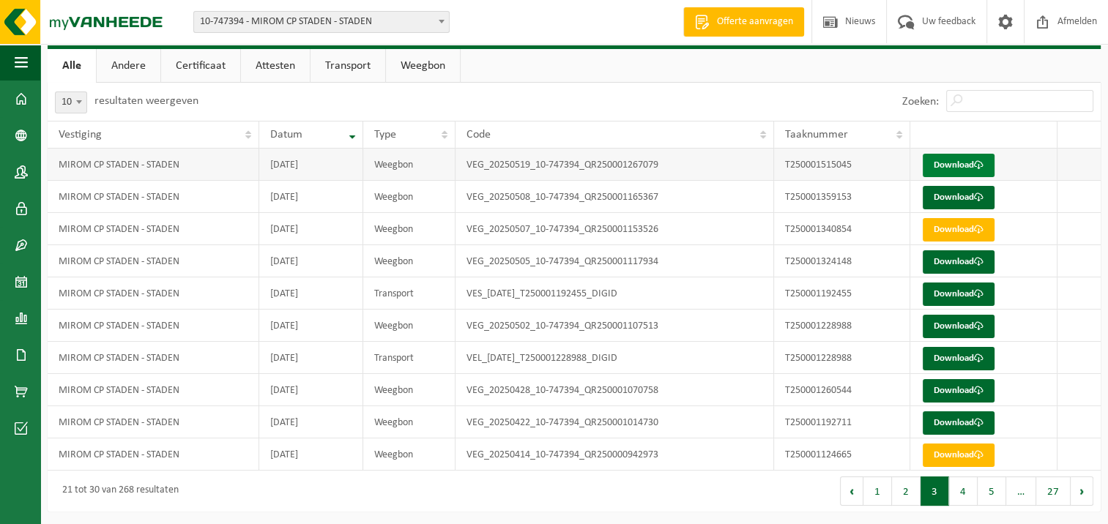
click at [963, 161] on link "Download" at bounding box center [959, 165] width 72 height 23
click at [905, 494] on button "2" at bounding box center [906, 491] width 29 height 29
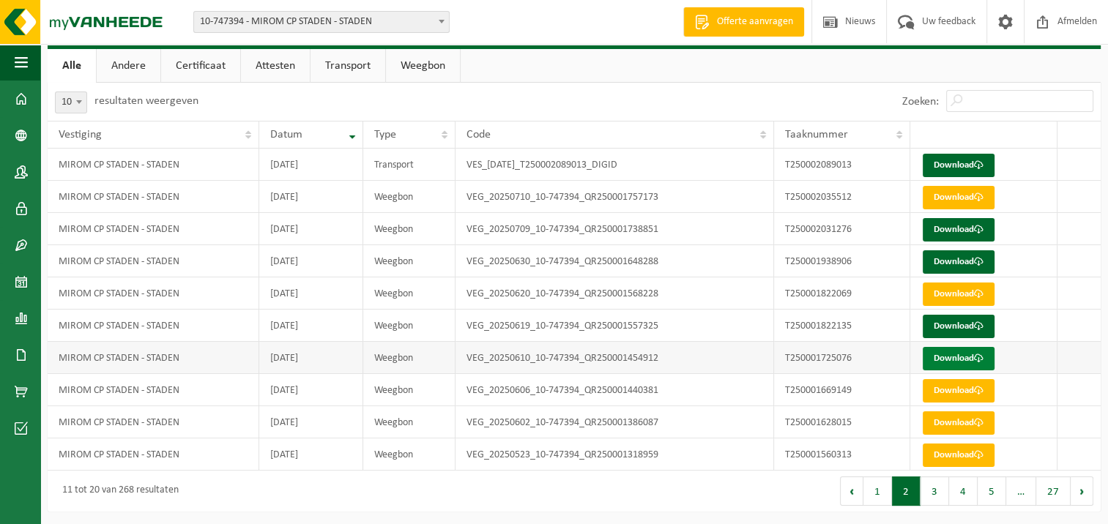
click at [957, 352] on link "Download" at bounding box center [959, 358] width 72 height 23
click at [255, 23] on span "10-747394 - MIROM CP STADEN - STADEN" at bounding box center [321, 22] width 255 height 21
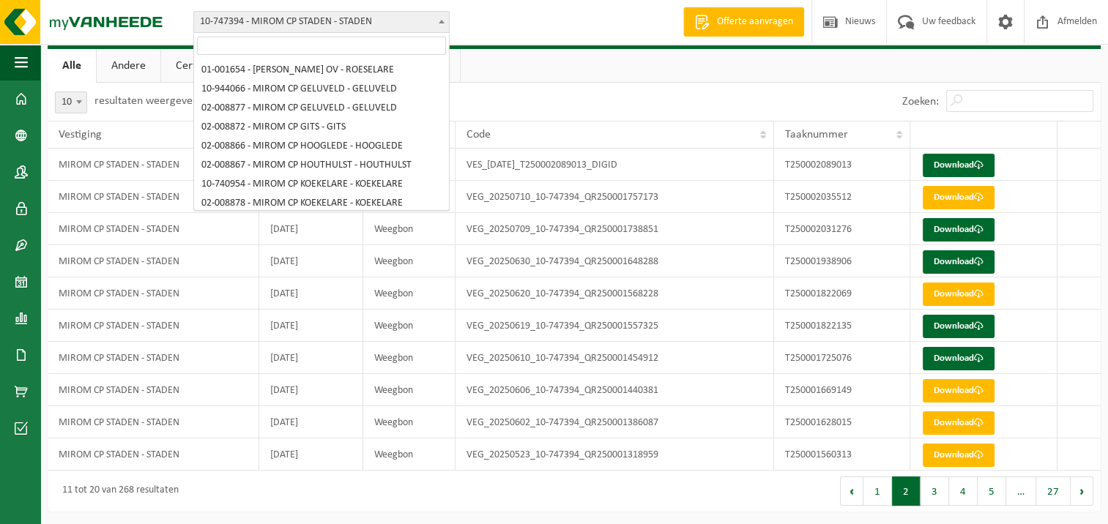
scroll to position [297, 0]
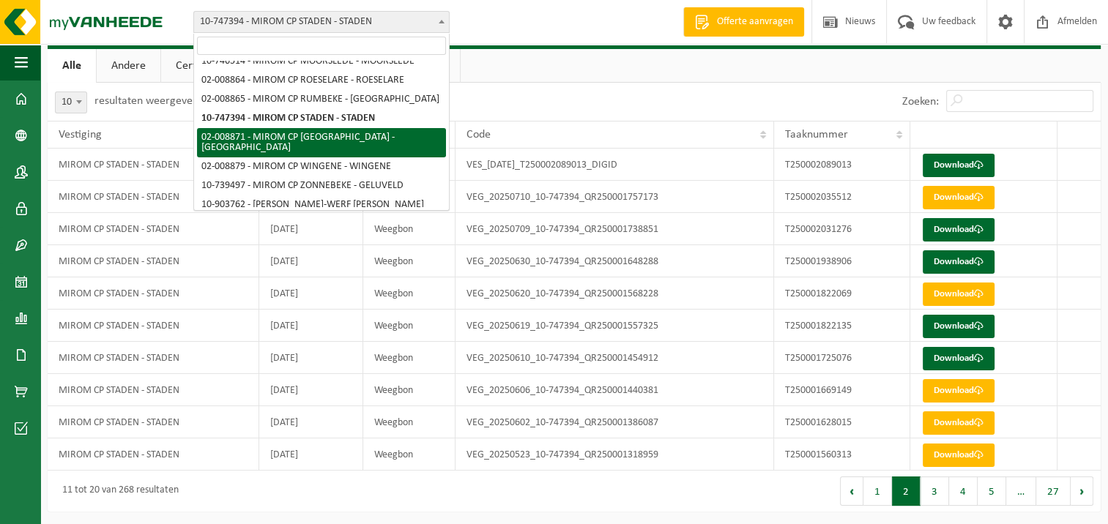
select select "1484"
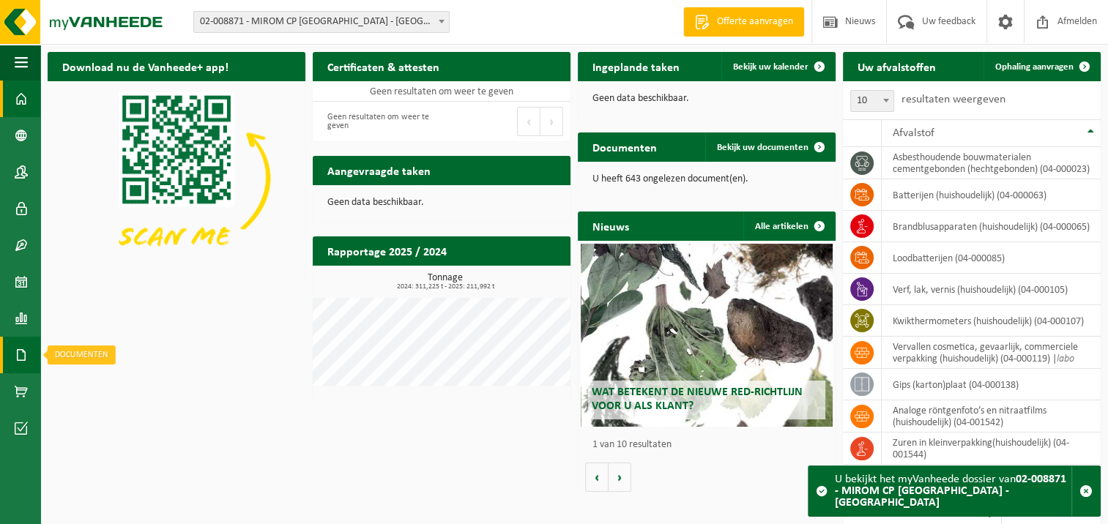
click at [18, 352] on span at bounding box center [21, 355] width 13 height 37
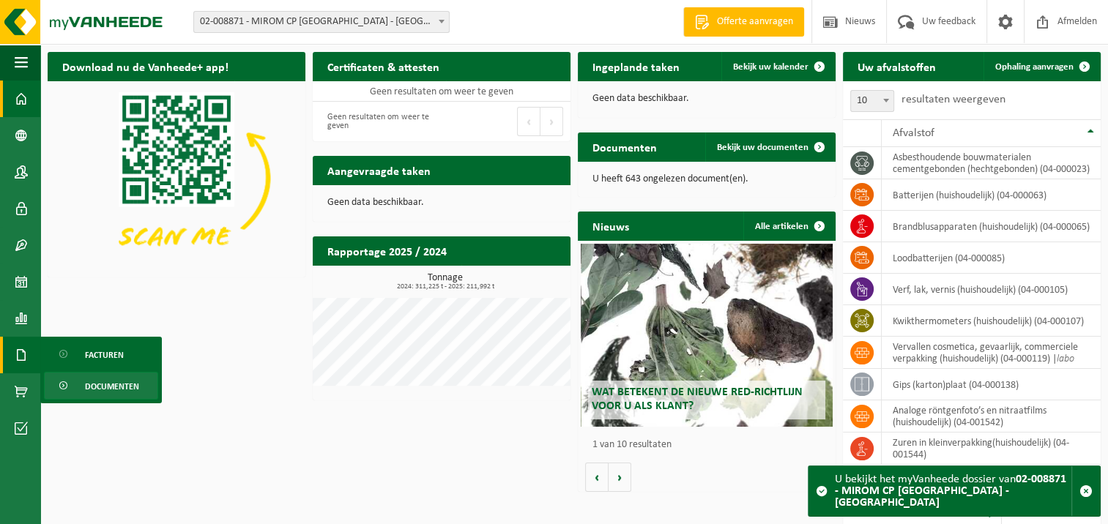
click at [97, 384] on span "Documenten" at bounding box center [112, 387] width 54 height 28
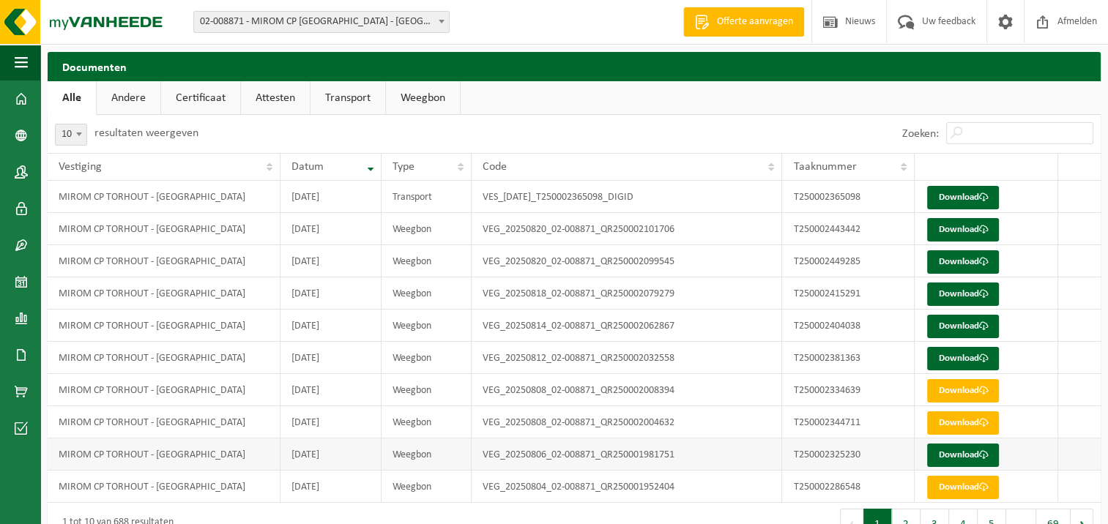
scroll to position [32, 0]
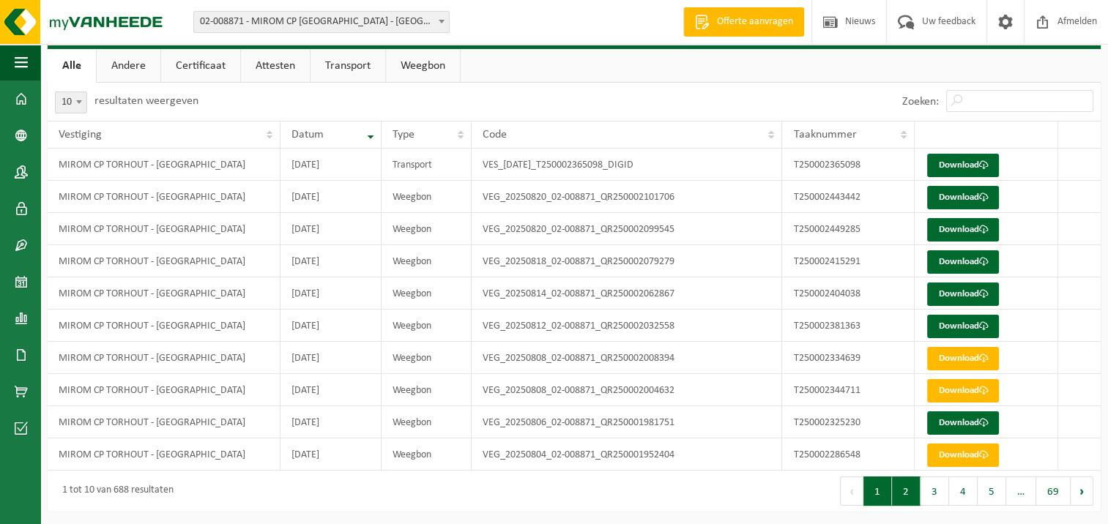
click at [901, 492] on button "2" at bounding box center [906, 491] width 29 height 29
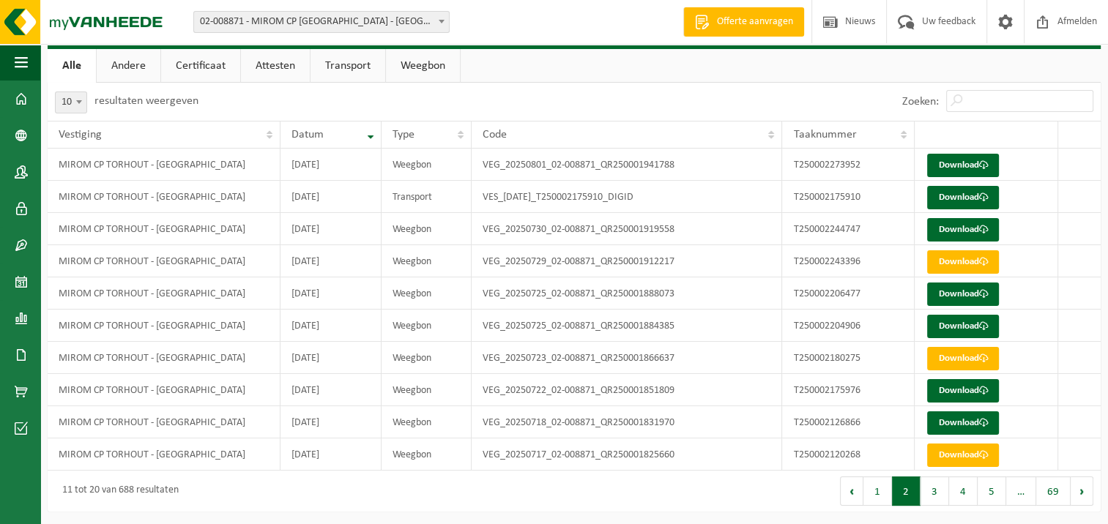
click at [935, 488] on button "3" at bounding box center [935, 491] width 29 height 29
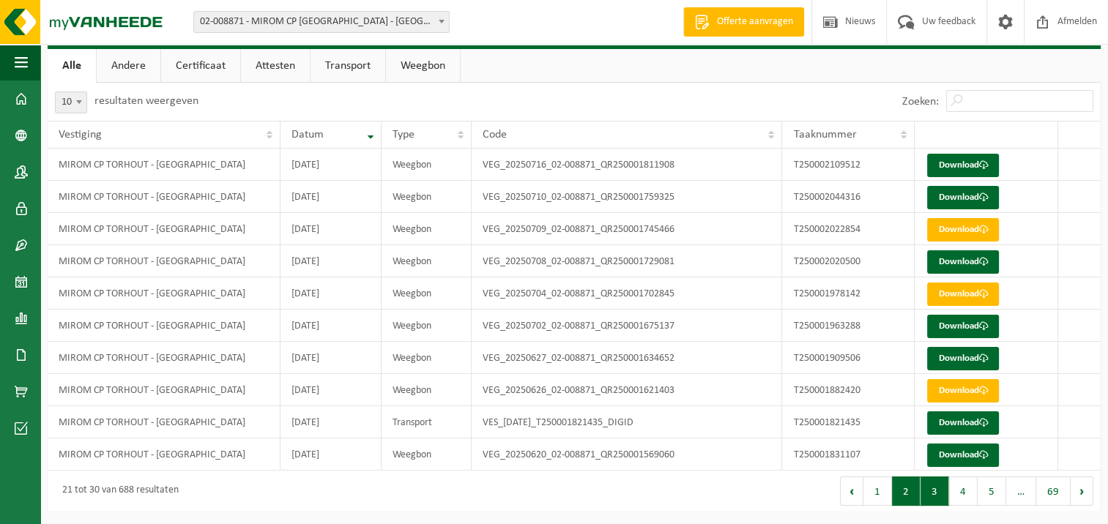
click at [897, 491] on button "2" at bounding box center [906, 491] width 29 height 29
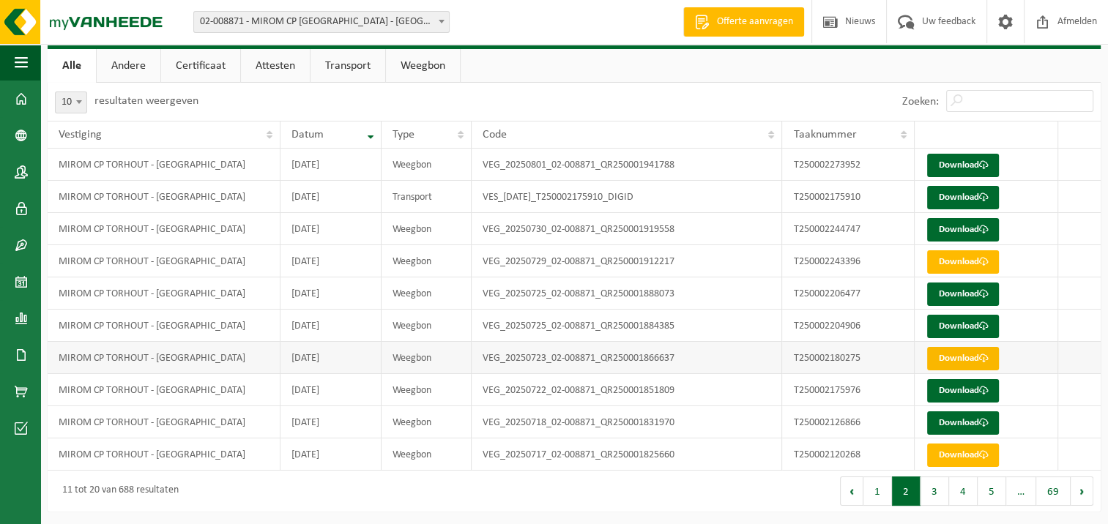
click at [981, 355] on span at bounding box center [983, 359] width 10 height 10
